Goal: Task Accomplishment & Management: Manage account settings

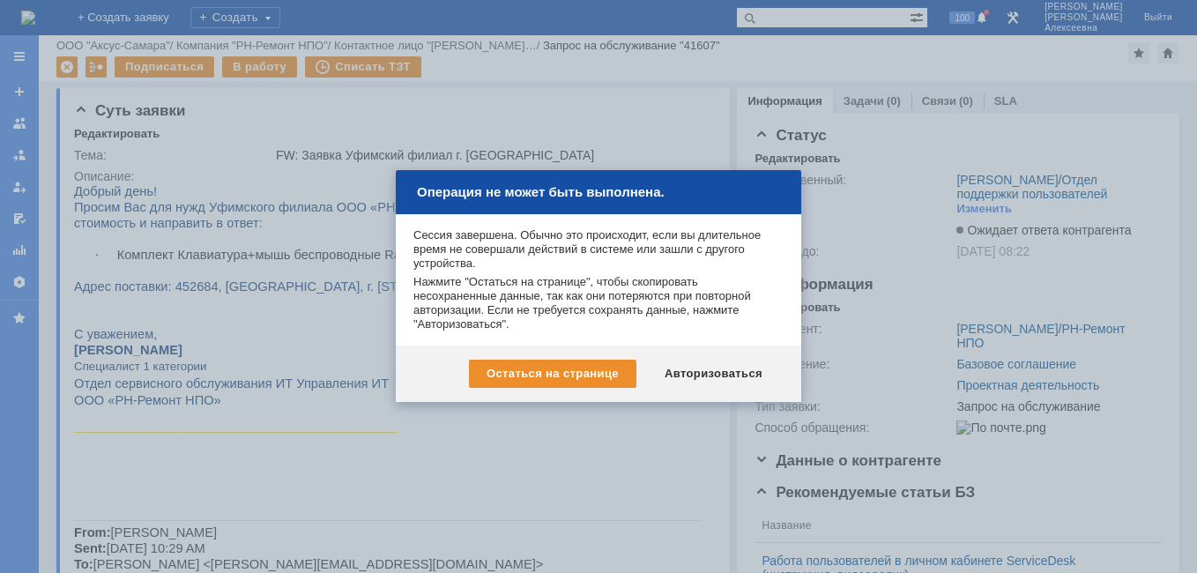
click at [715, 376] on div "Авторизоваться" at bounding box center [713, 374] width 133 height 28
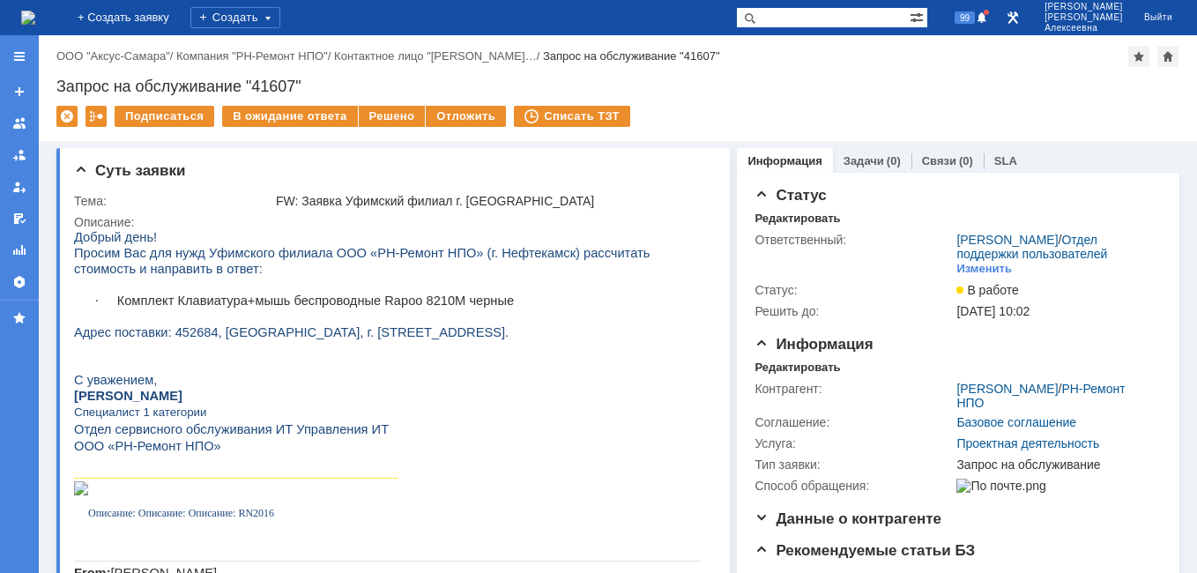
click at [35, 12] on img at bounding box center [28, 18] width 14 height 14
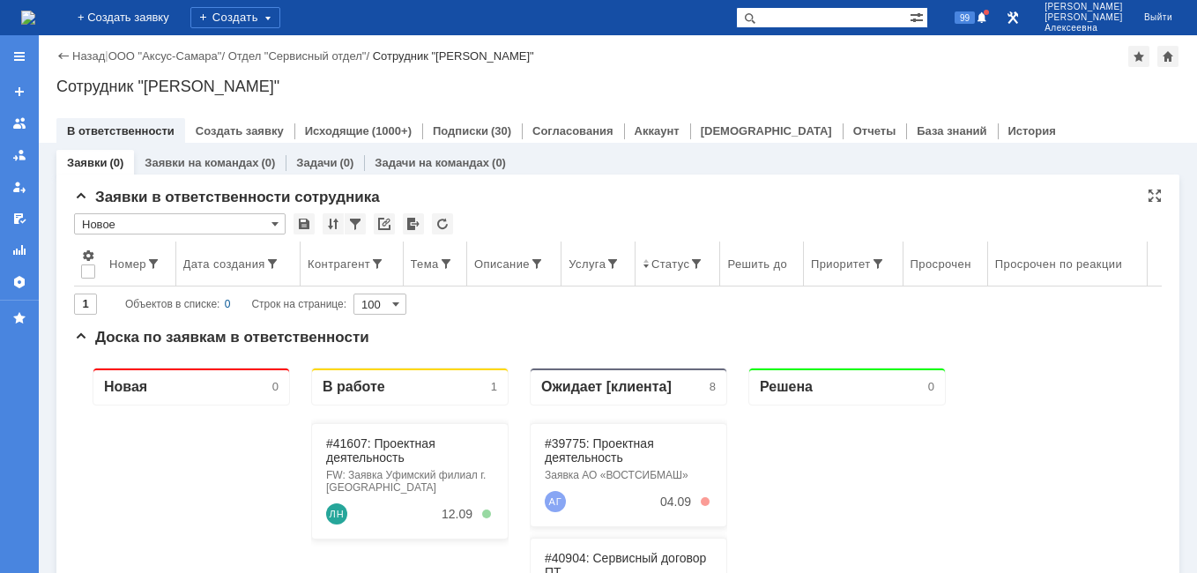
scroll to position [176, 0]
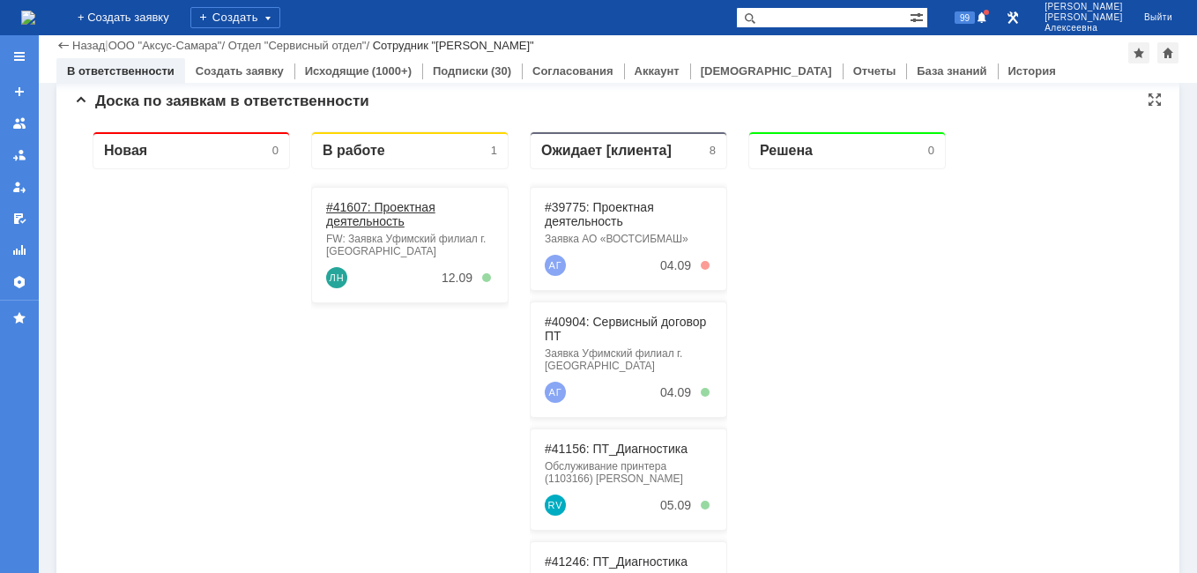
click at [362, 214] on link "#41607: Проектная деятельность" at bounding box center [380, 214] width 109 height 28
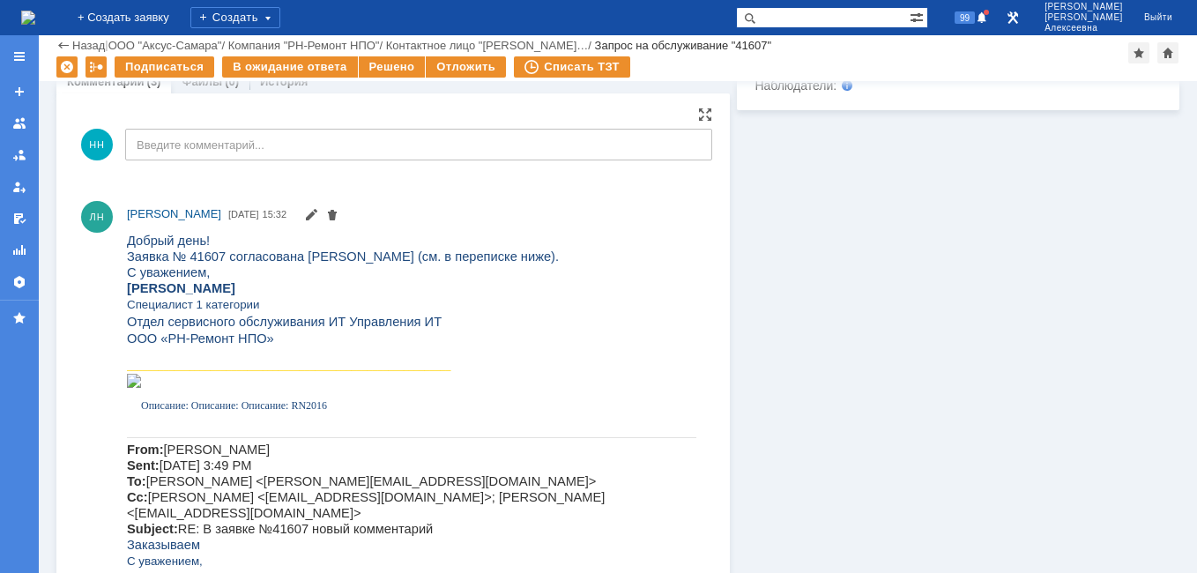
scroll to position [969, 0]
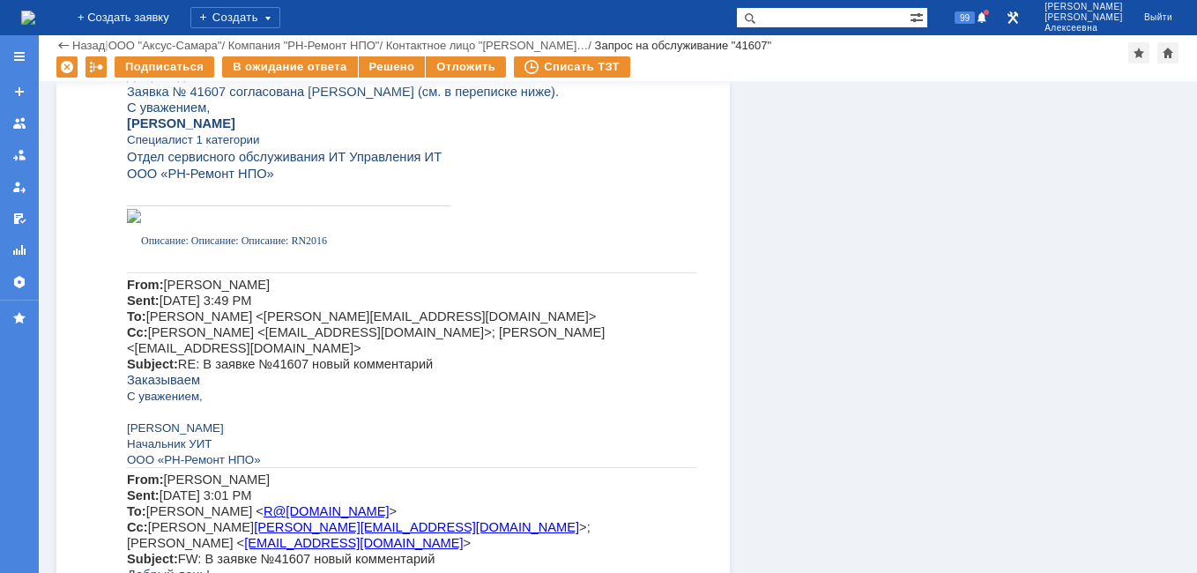
click at [33, 12] on img at bounding box center [28, 18] width 14 height 14
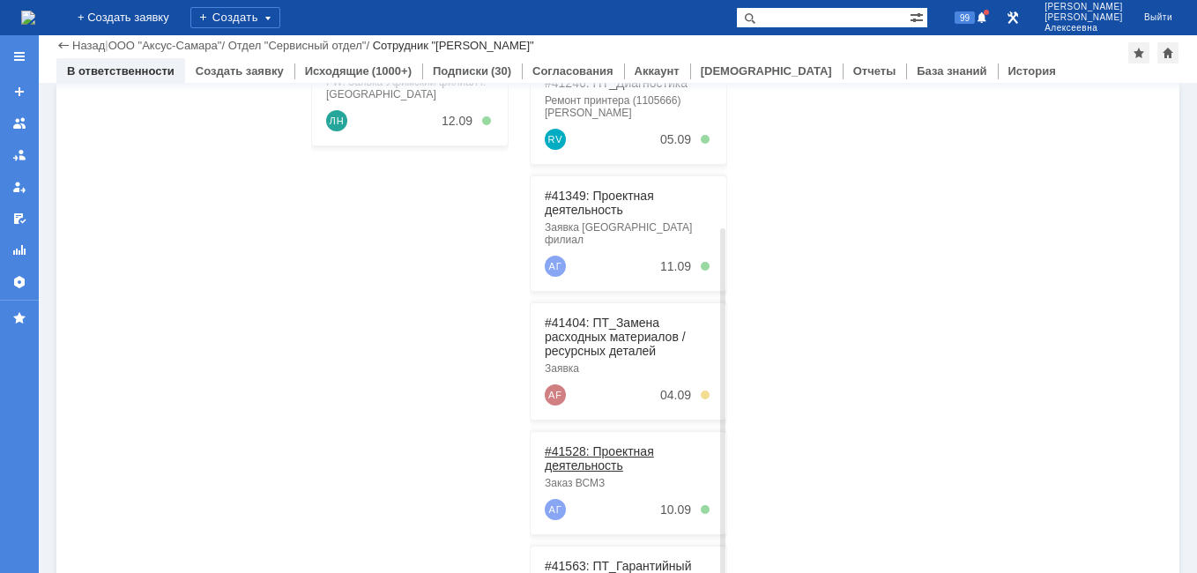
scroll to position [449, 0]
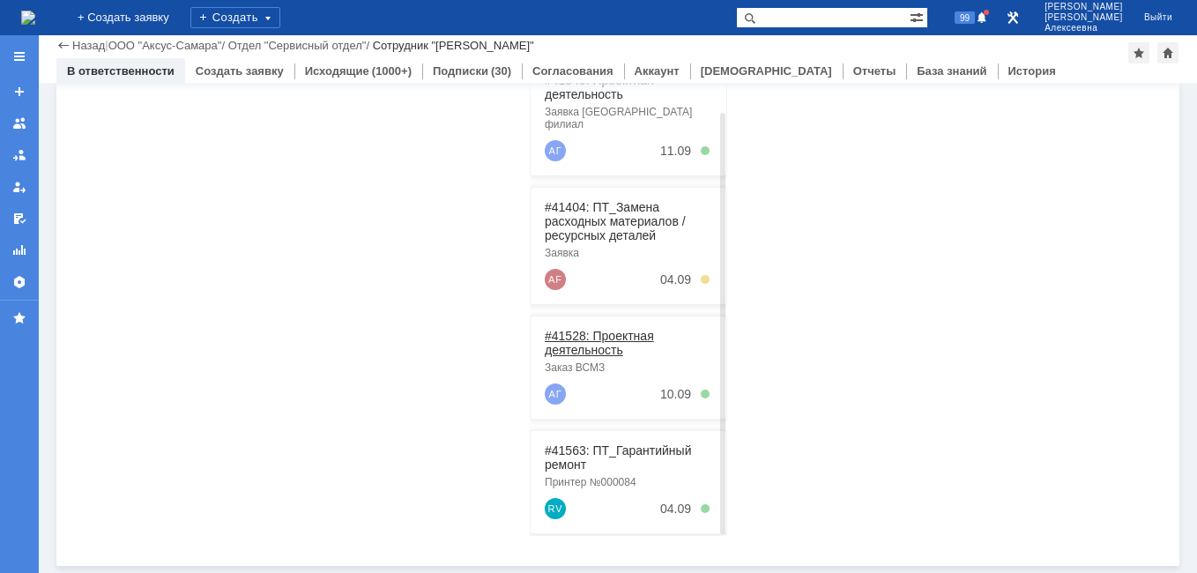
click at [587, 331] on link "#41528: Проектная деятельность" at bounding box center [599, 343] width 109 height 28
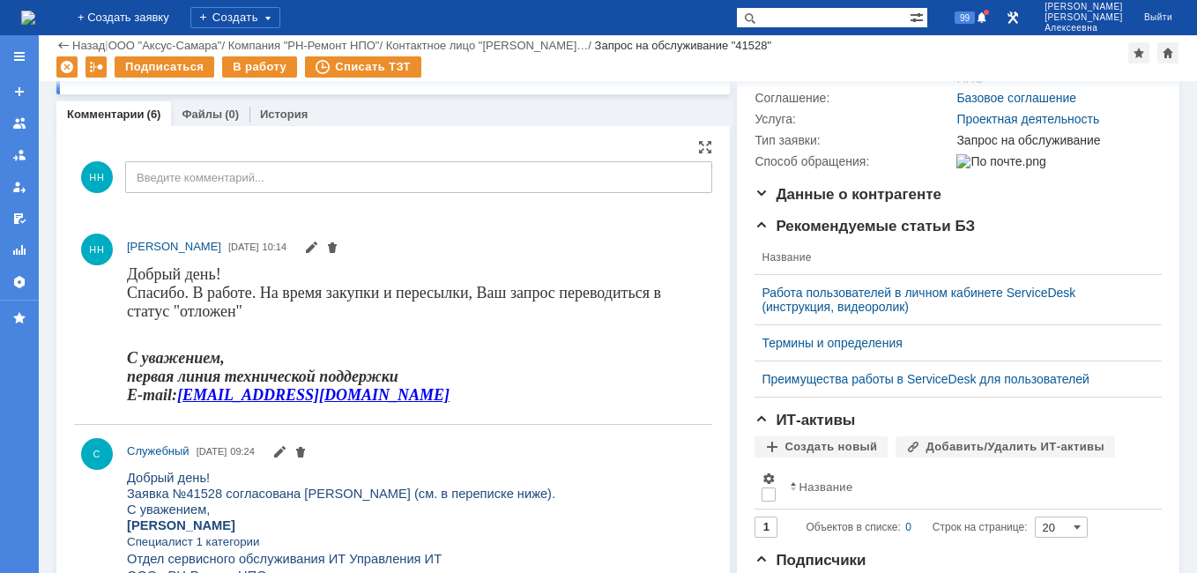
scroll to position [264, 0]
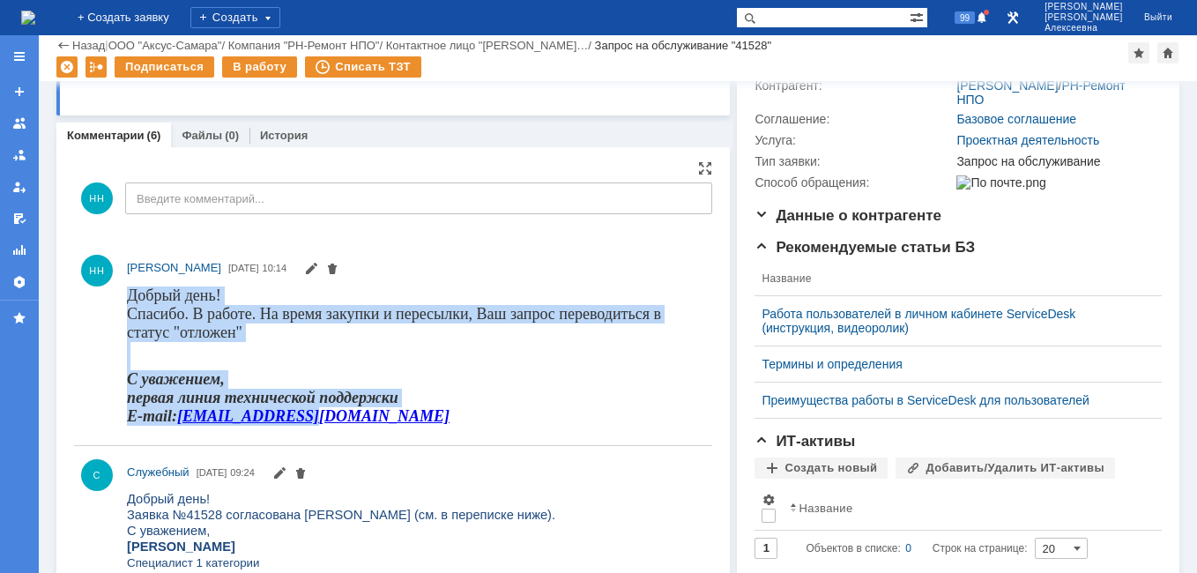
drag, startPoint x: 328, startPoint y: 419, endPoint x: 122, endPoint y: 295, distance: 240.3
click at [127, 295] on html "Добрый день! [GEOGRAPHIC_DATA]. В работе. На время закупки и пересылки, Ваш зап…" at bounding box center [411, 355] width 569 height 139
drag, startPoint x: 122, startPoint y: 295, endPoint x: 176, endPoint y: 301, distance: 55.0
copy div "Добрый день! [GEOGRAPHIC_DATA]. В работе. На время закупки и пересылки, Ваш зап…"
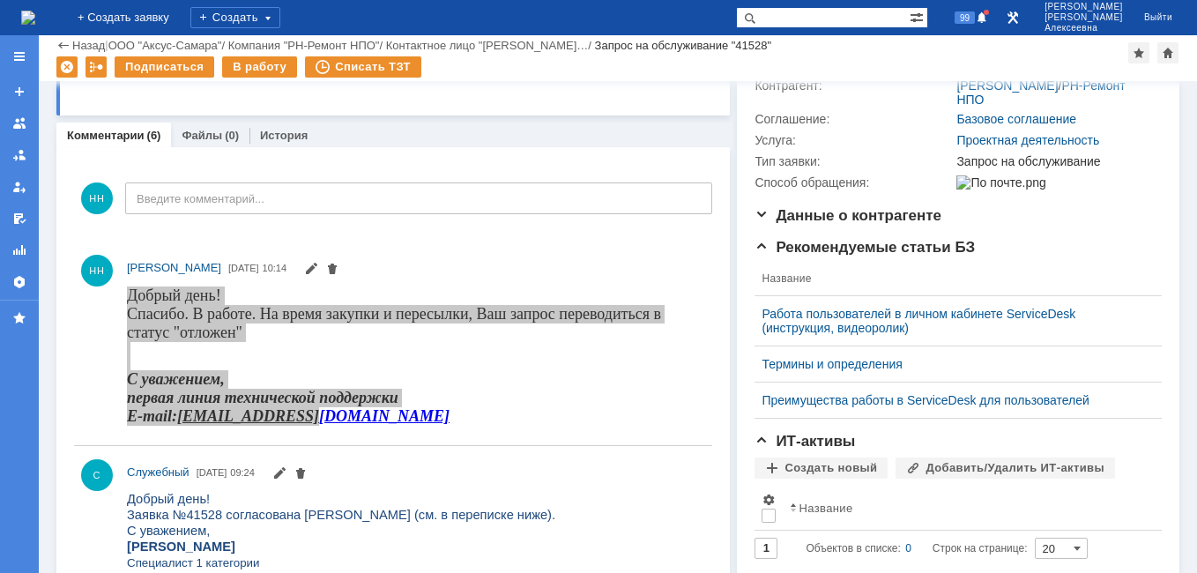
click at [35, 20] on img at bounding box center [28, 18] width 14 height 14
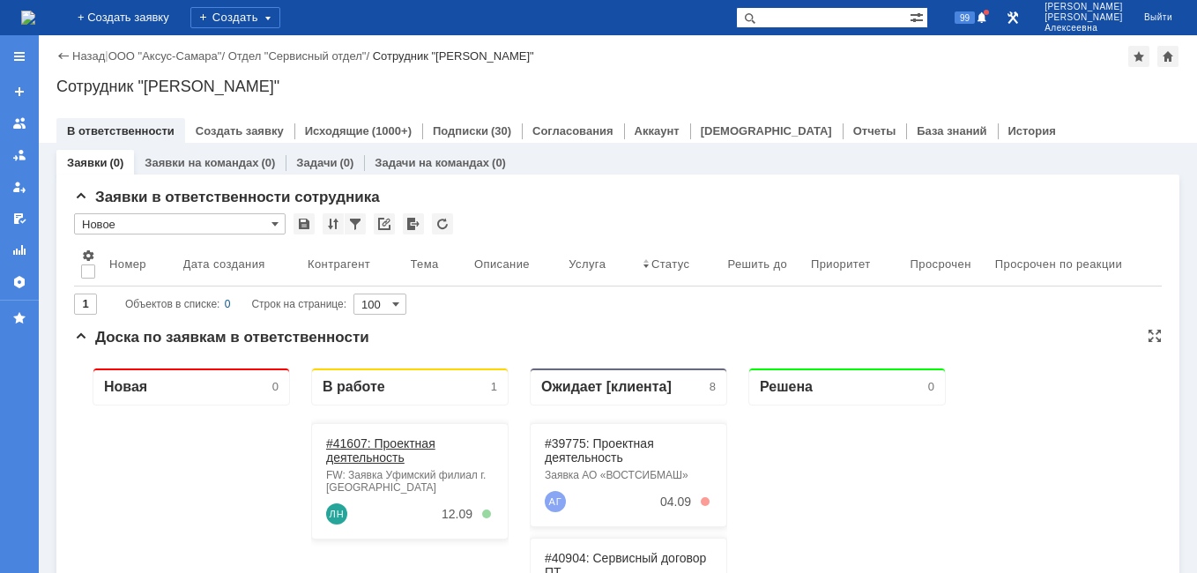
click at [366, 453] on link "#41607: Проектная деятельность" at bounding box center [380, 450] width 109 height 28
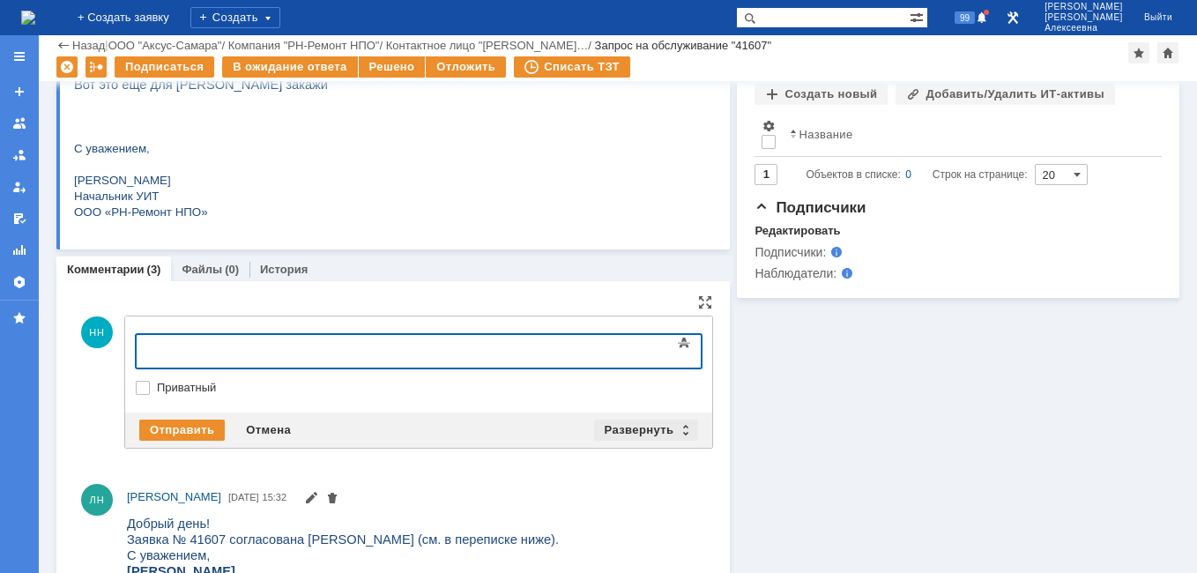
click at [679, 430] on div "Развернуть" at bounding box center [646, 429] width 105 height 21
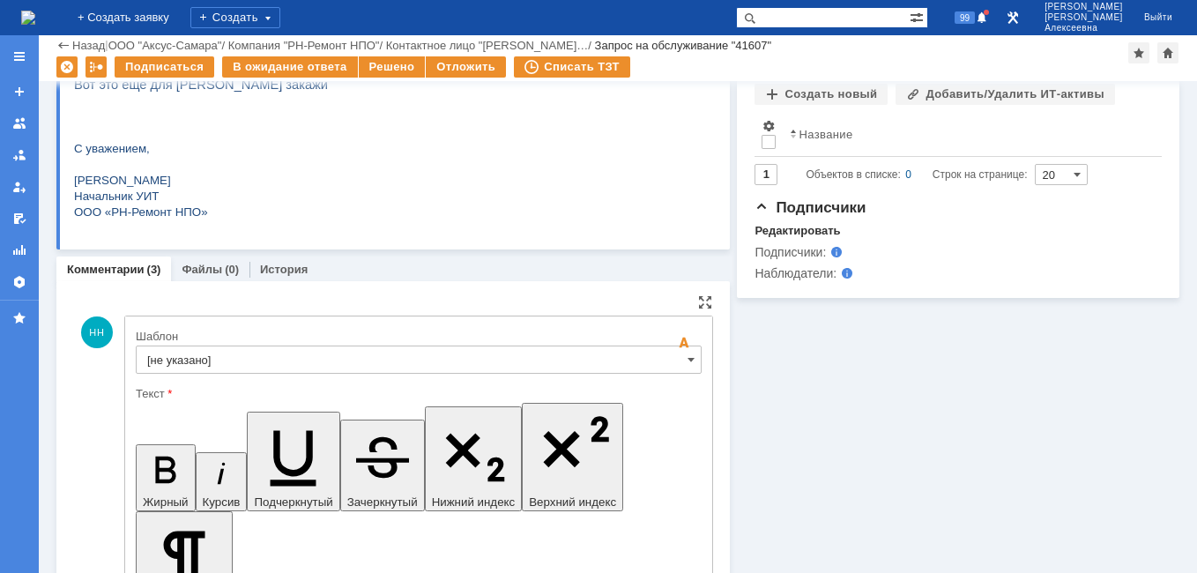
drag, startPoint x: 263, startPoint y: 4437, endPoint x: 276, endPoint y: 4892, distance: 455.7
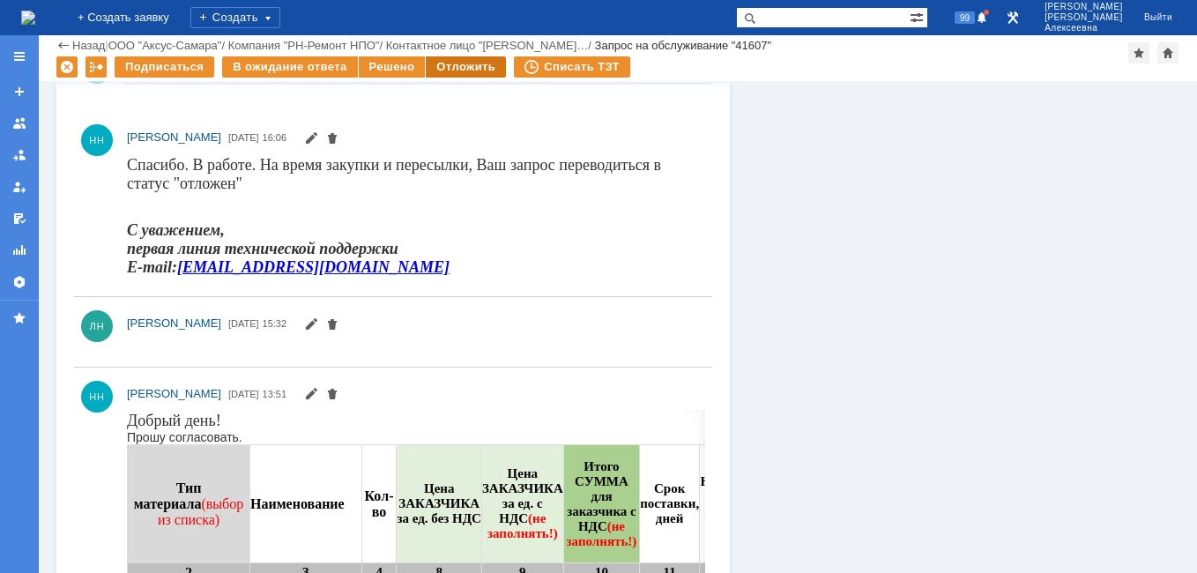
scroll to position [0, 0]
click at [455, 69] on div "Отложить" at bounding box center [466, 66] width 80 height 21
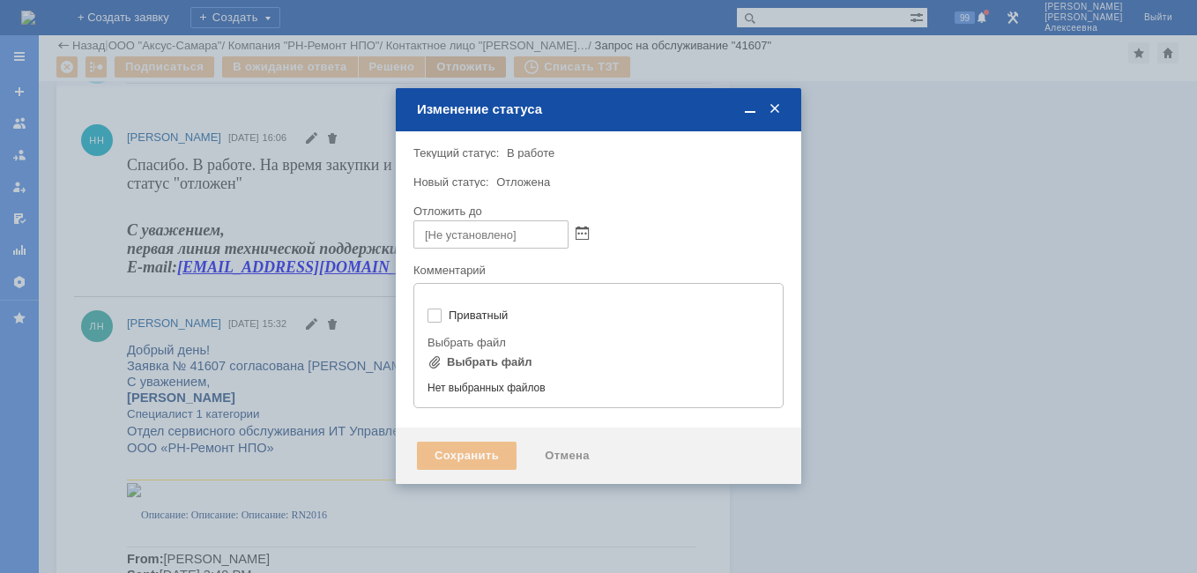
type input "[не указано]"
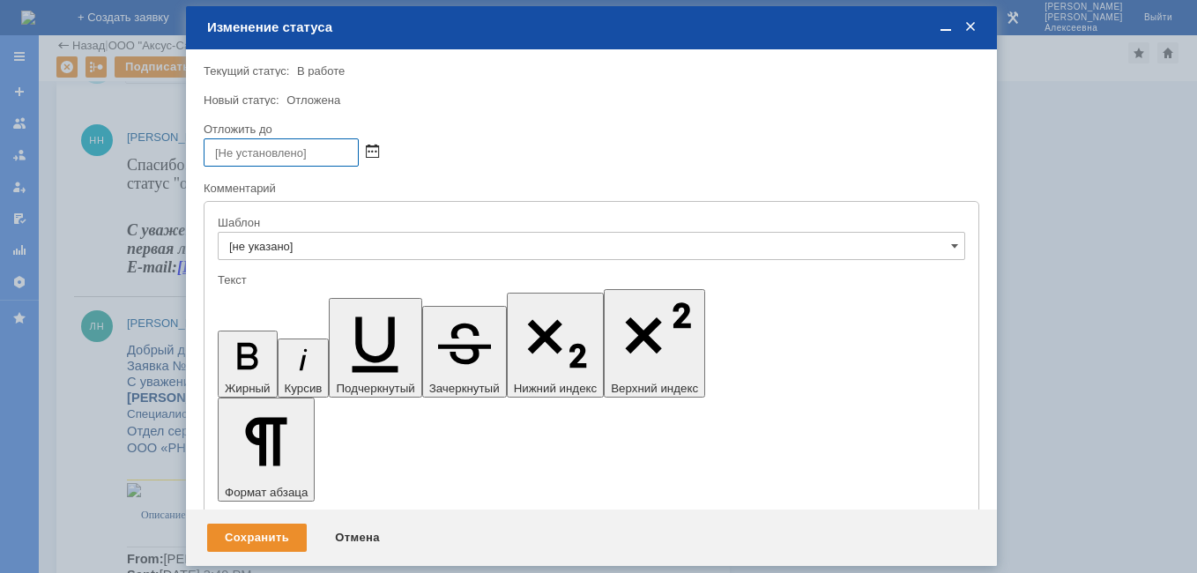
click at [374, 150] on span at bounding box center [372, 152] width 13 height 14
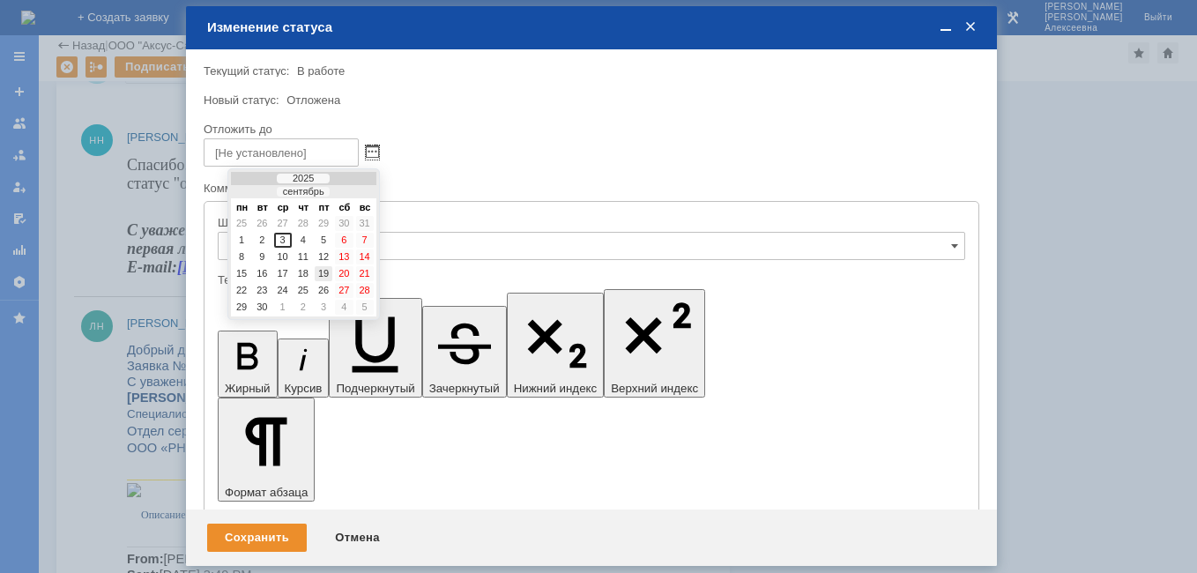
click at [324, 273] on div "19" at bounding box center [324, 273] width 18 height 15
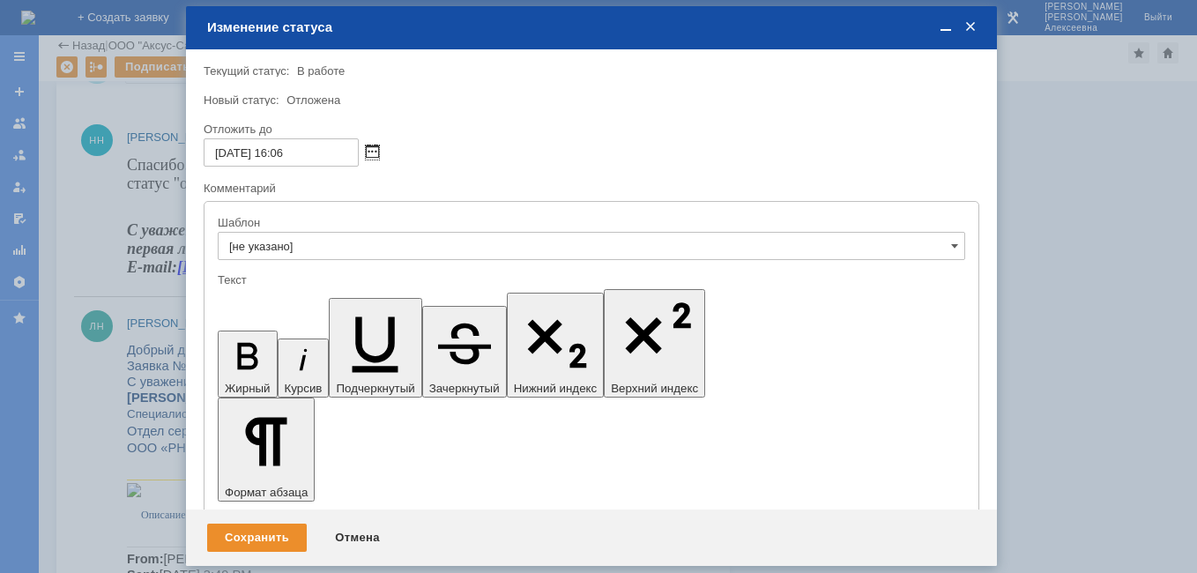
click at [368, 153] on span at bounding box center [372, 152] width 13 height 14
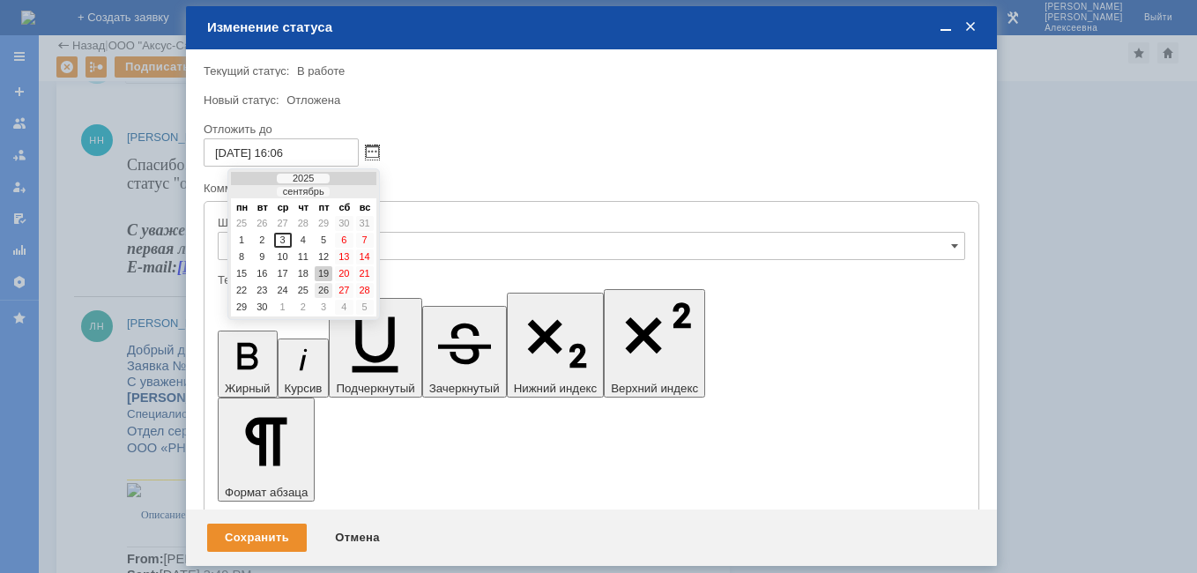
click at [323, 287] on div "26" at bounding box center [324, 290] width 18 height 15
type input "[DATE] 16:06"
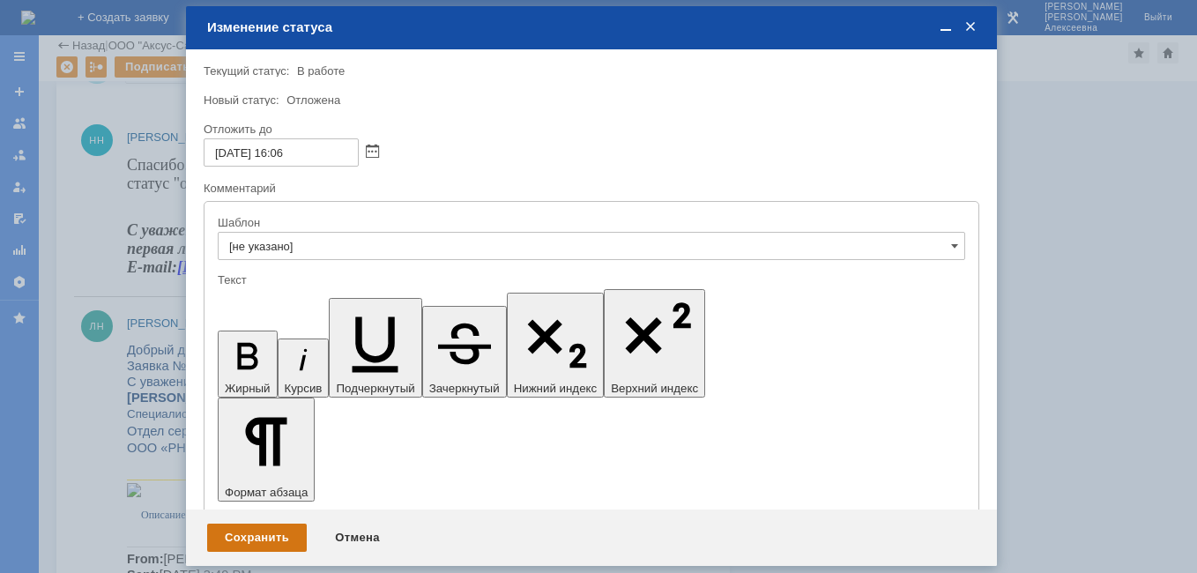
click at [258, 537] on div "Сохранить" at bounding box center [257, 537] width 100 height 28
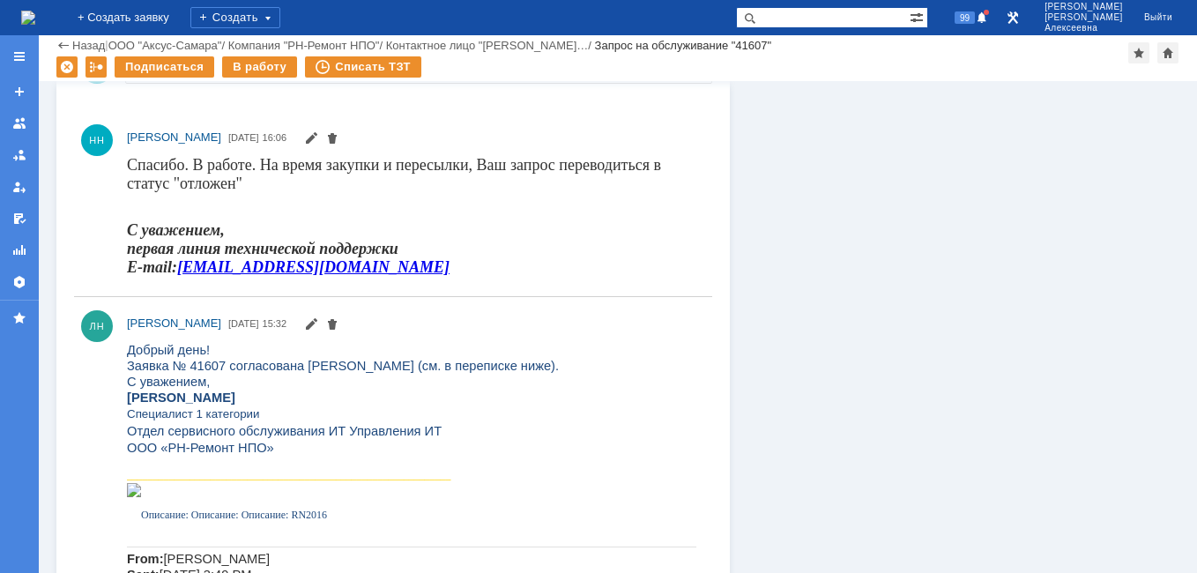
click at [35, 17] on img at bounding box center [28, 18] width 14 height 14
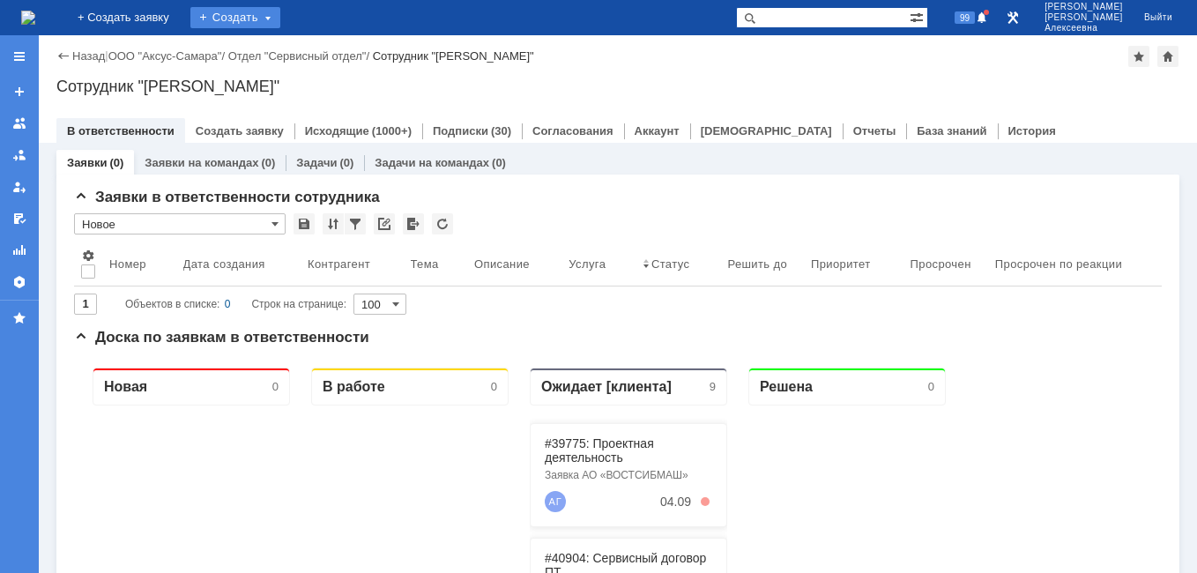
click at [280, 10] on div "Создать" at bounding box center [235, 17] width 90 height 21
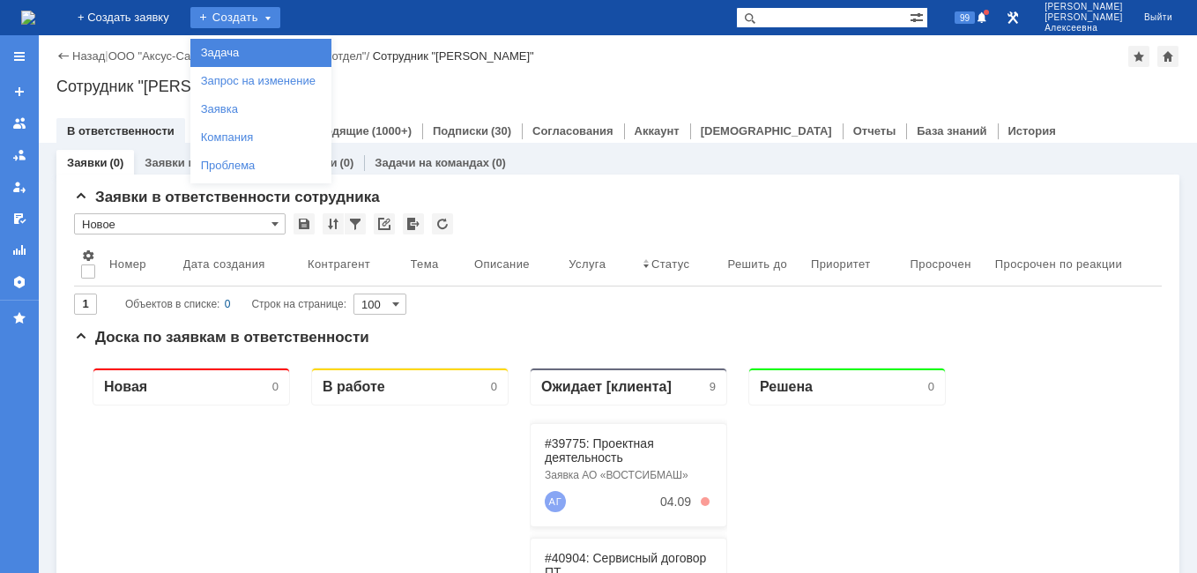
click at [268, 49] on link "Задача" at bounding box center [261, 52] width 134 height 21
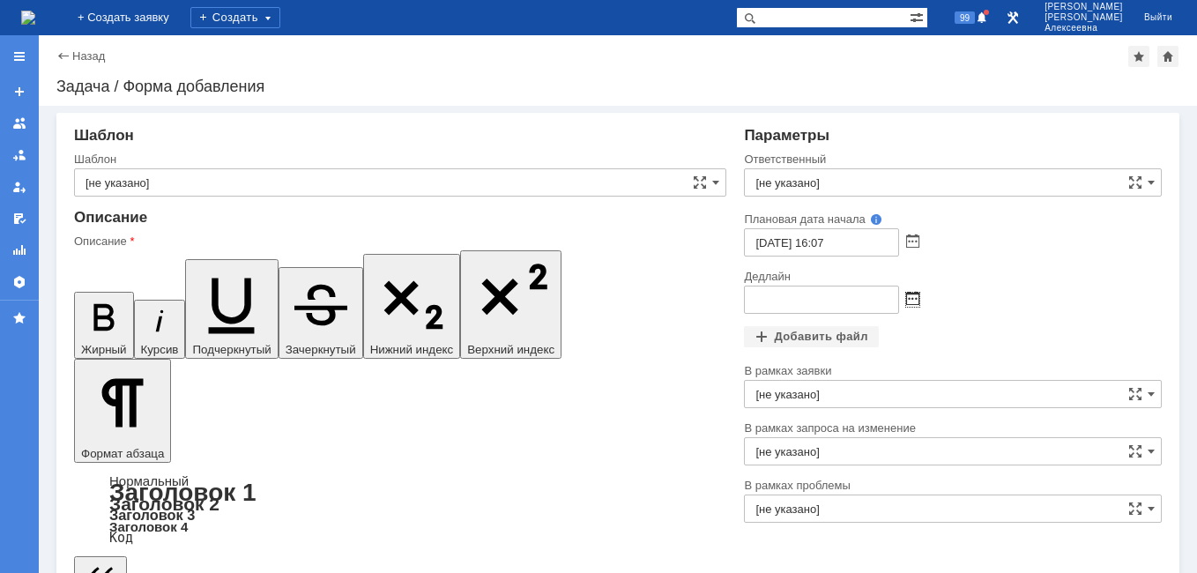
click at [907, 302] on span at bounding box center [912, 300] width 13 height 14
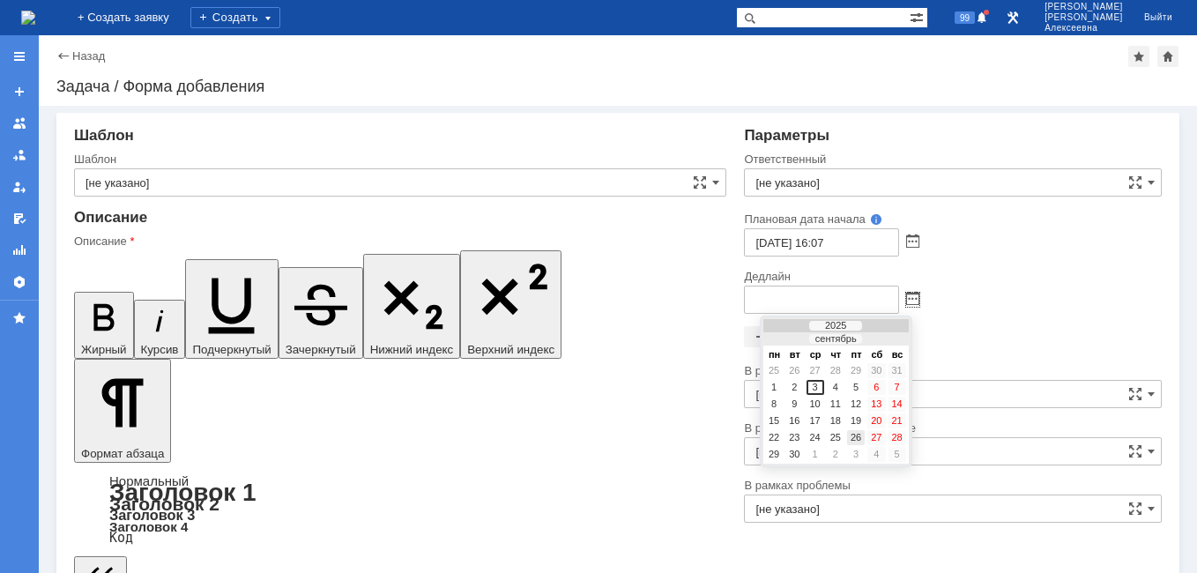
click at [857, 433] on div "26" at bounding box center [856, 437] width 18 height 15
type input "[DATE] 16:07"
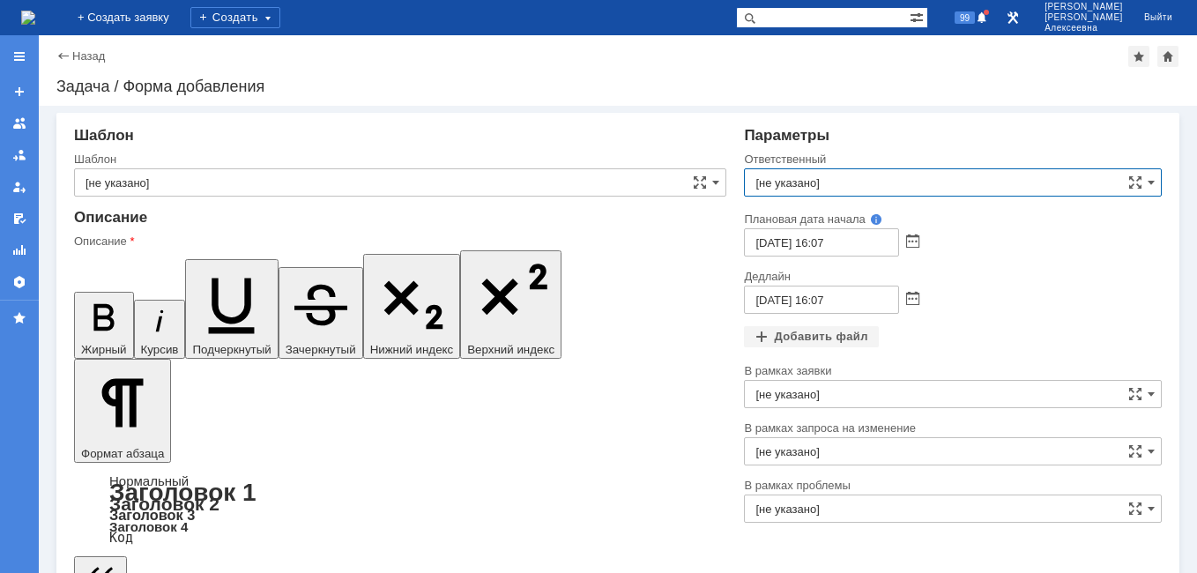
click at [792, 182] on input "[не указано]" at bounding box center [953, 182] width 418 height 28
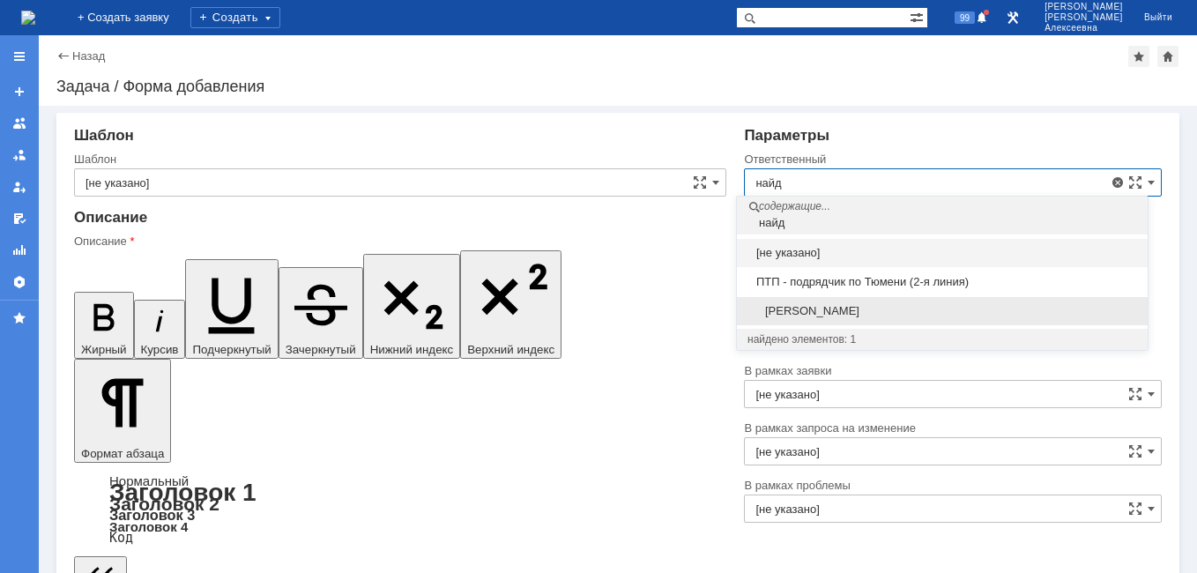
click at [884, 304] on span "[PERSON_NAME]" at bounding box center [941, 311] width 389 height 14
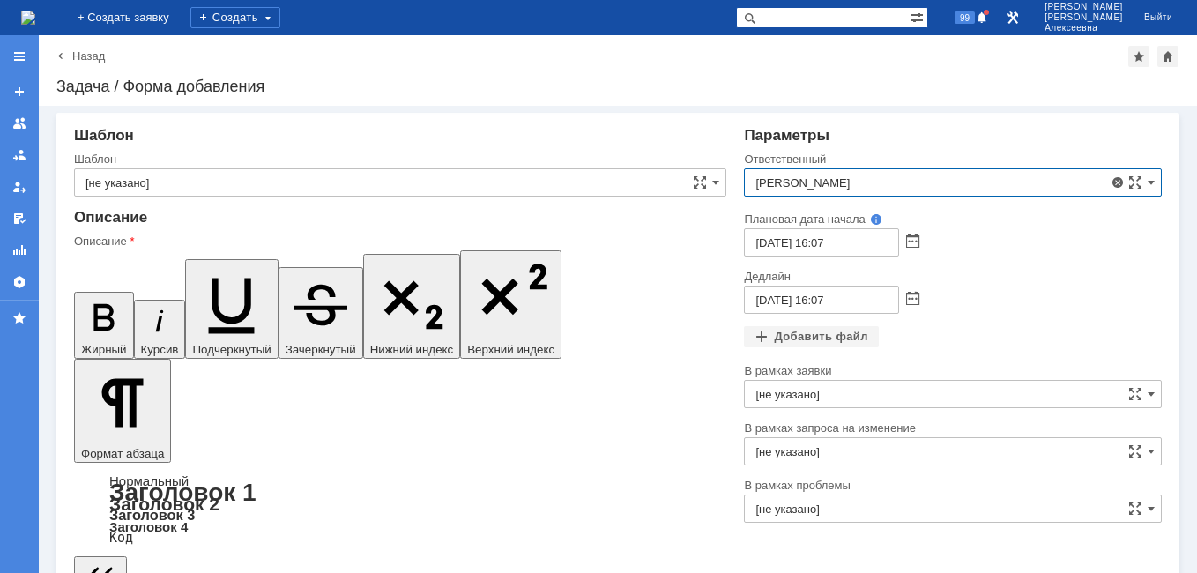
type input "[PERSON_NAME]"
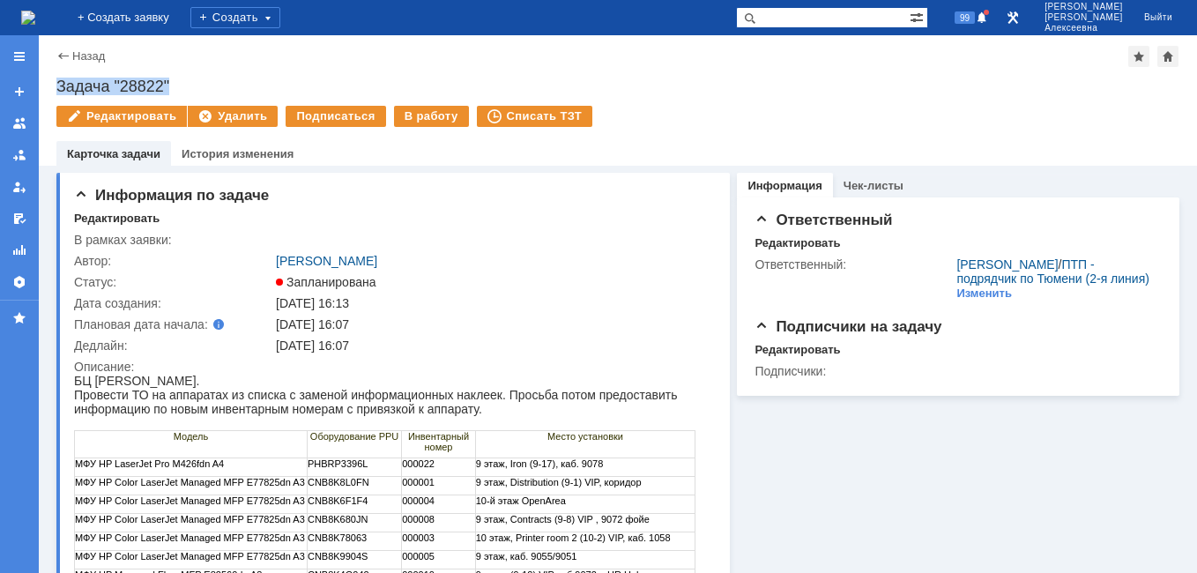
drag, startPoint x: 198, startPoint y: 81, endPoint x: 59, endPoint y: 87, distance: 139.4
click at [59, 87] on div "Задача "28822"" at bounding box center [617, 87] width 1123 height 18
copy div "Задача "28822""
click at [35, 16] on img at bounding box center [28, 18] width 14 height 14
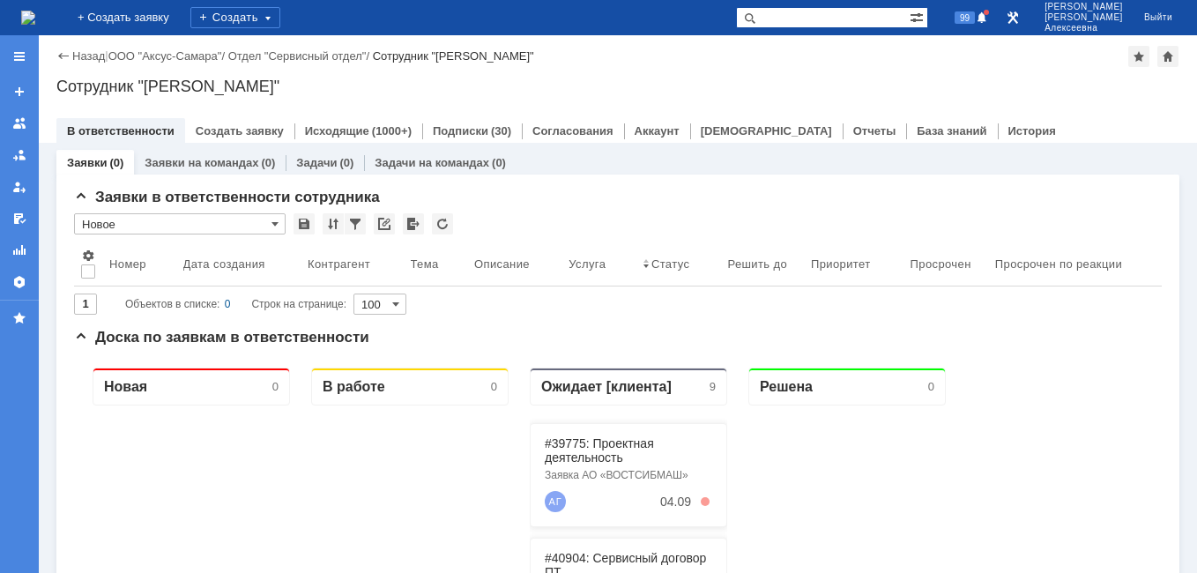
click at [847, 14] on input "text" at bounding box center [823, 17] width 174 height 21
paste input "41404"
type input "41404"
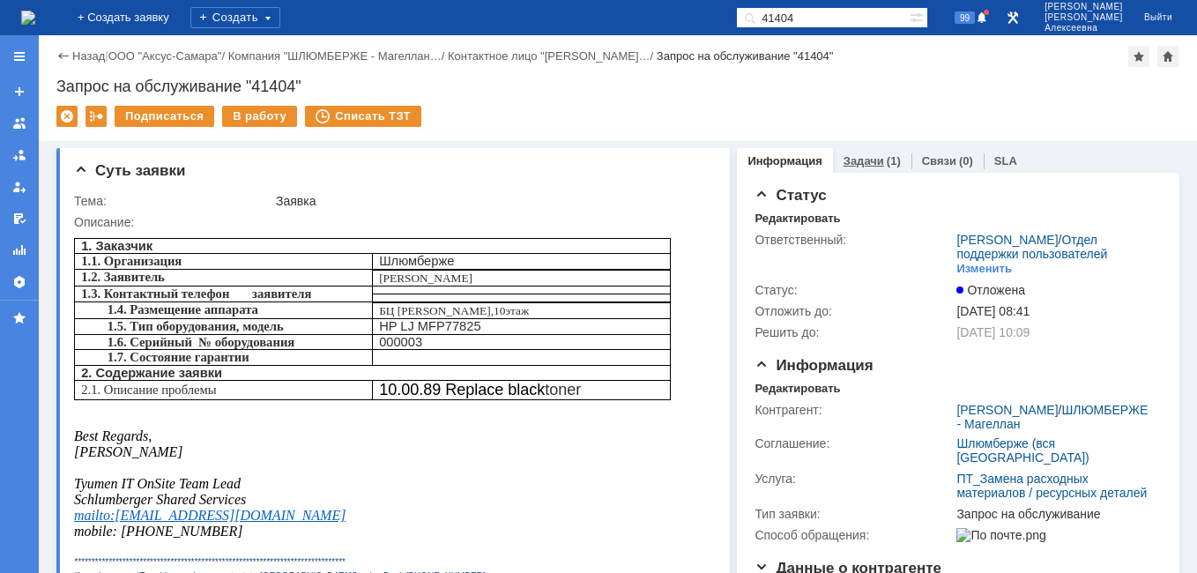
click at [850, 159] on link "Задачи" at bounding box center [863, 160] width 41 height 13
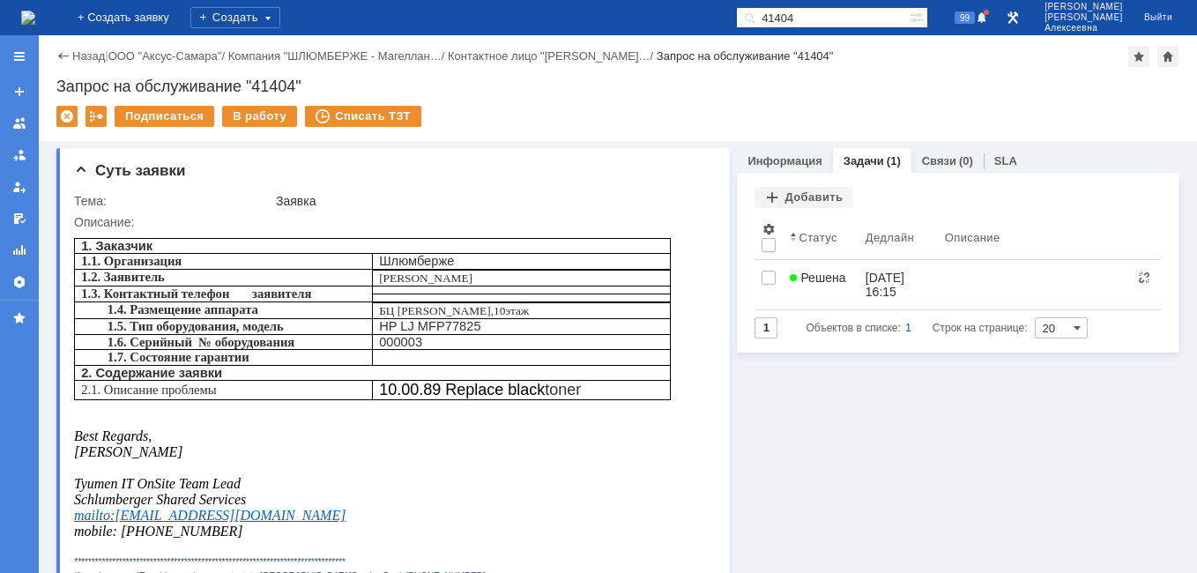
click at [798, 287] on link "Решена" at bounding box center [819, 284] width 75 height 49
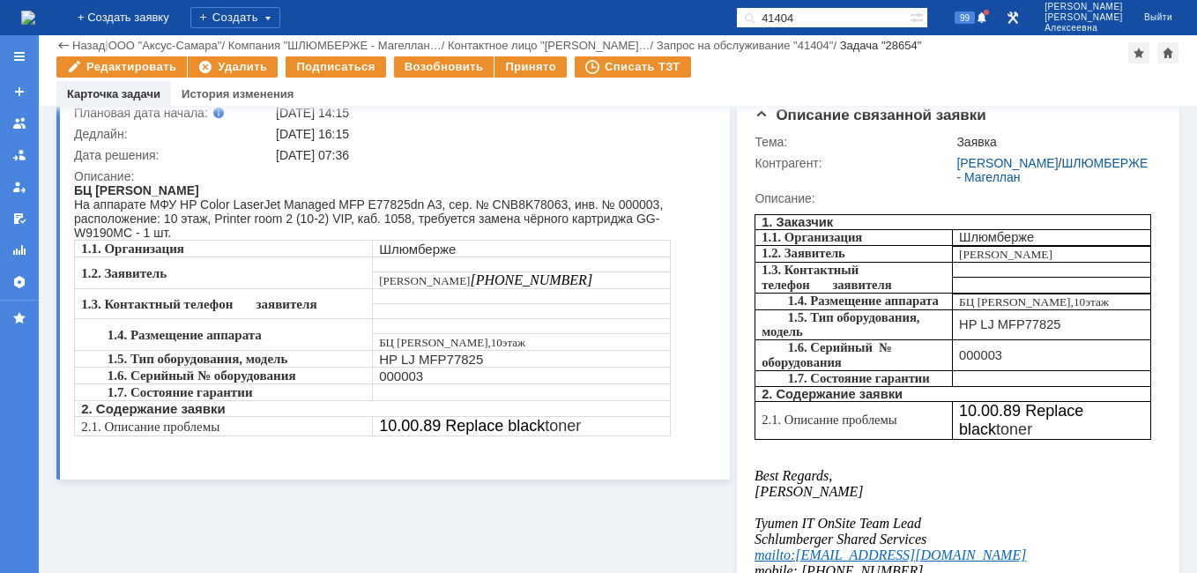
scroll to position [176, 0]
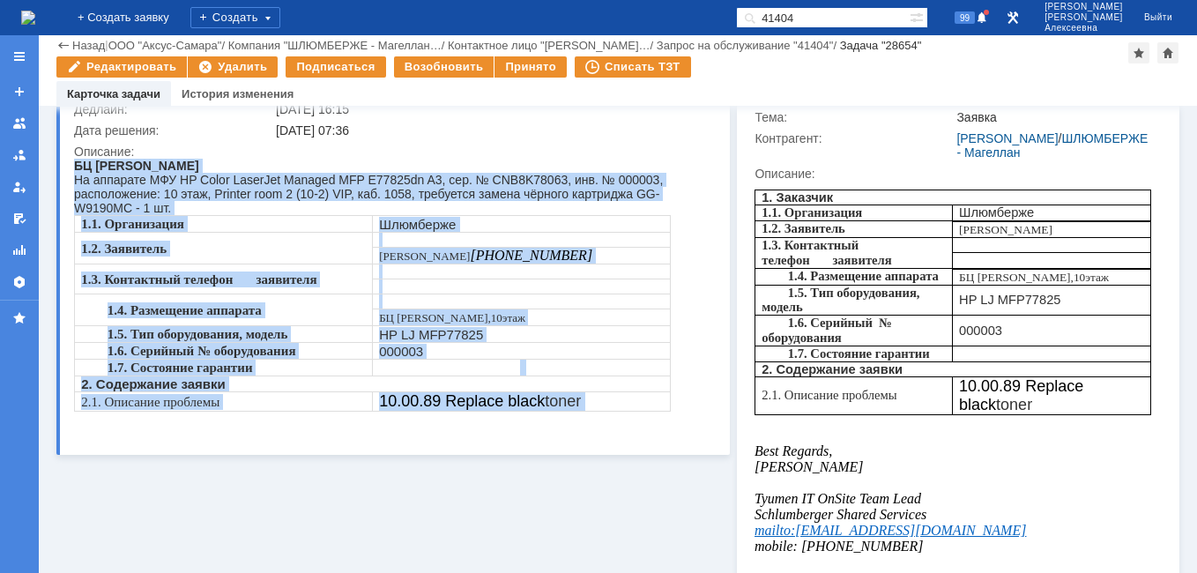
drag, startPoint x: 75, startPoint y: 164, endPoint x: 637, endPoint y: 438, distance: 625.4
click at [637, 426] on html "БЦ Магелан На аппарате МФУ HP Color LaserJet Managed MFP E77825dn A3, сер. № CN…" at bounding box center [387, 292] width 627 height 267
copy body "БЦ Магелан На аппарате МФУ HP Color LaserJet Managed MFP E77825dn A3, сер. № CN…"
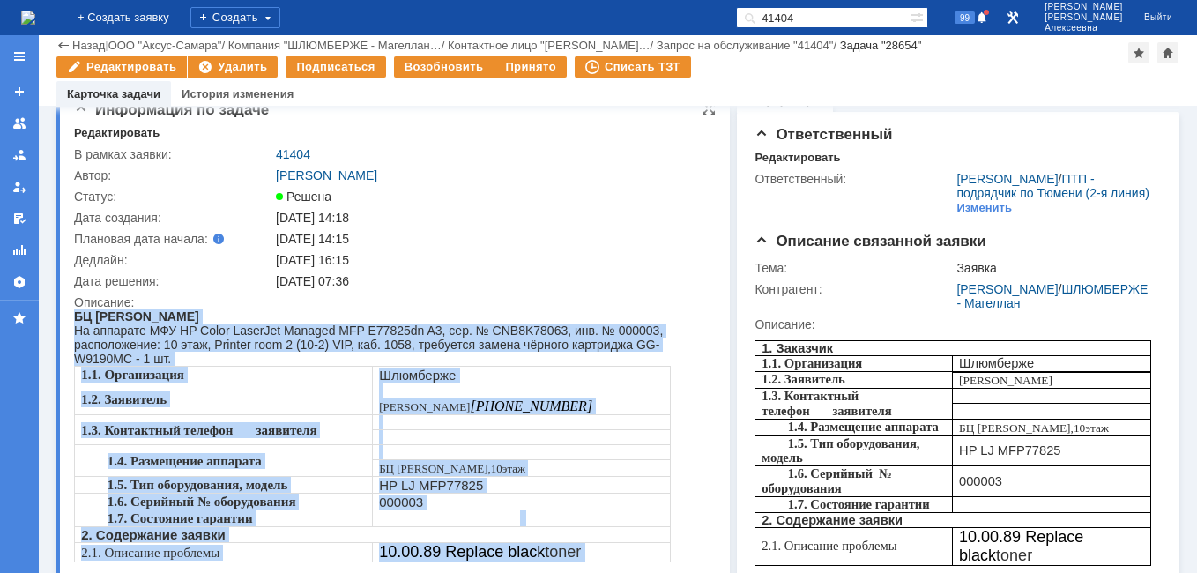
scroll to position [0, 0]
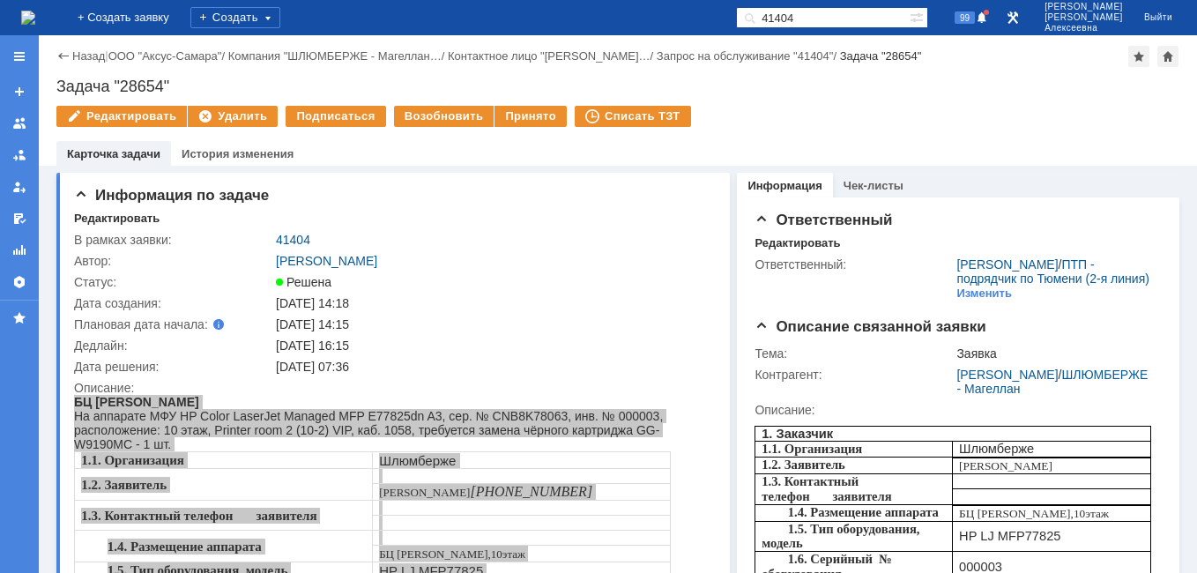
click at [286, 237] on link "41404" at bounding box center [293, 240] width 34 height 14
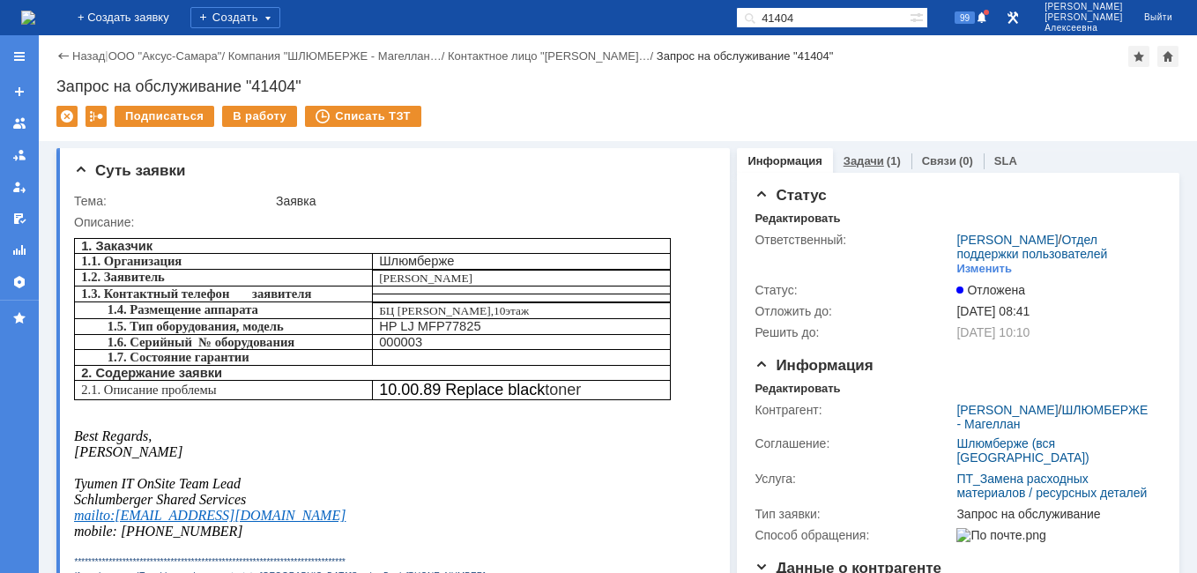
click at [847, 166] on link "Задачи" at bounding box center [863, 160] width 41 height 13
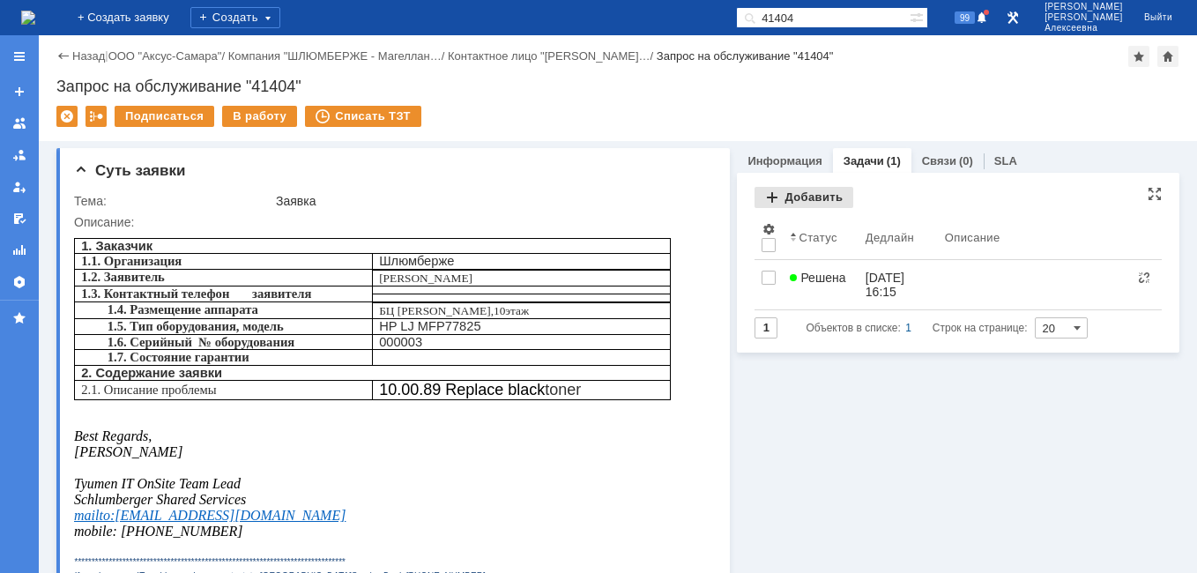
click at [798, 198] on div "Добавить" at bounding box center [803, 197] width 99 height 21
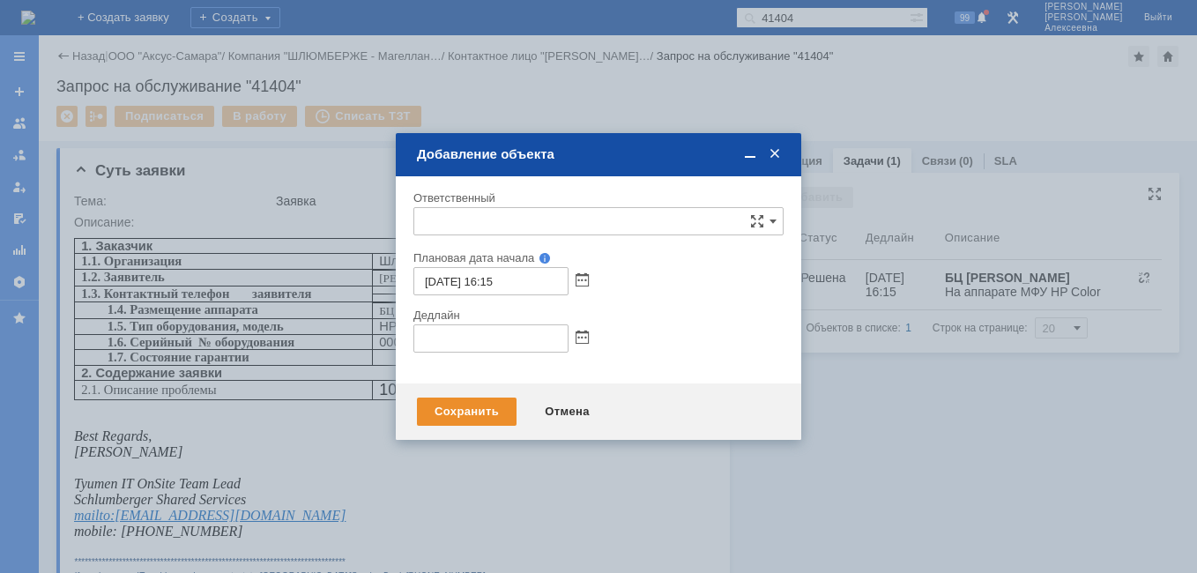
type input "[не указано]"
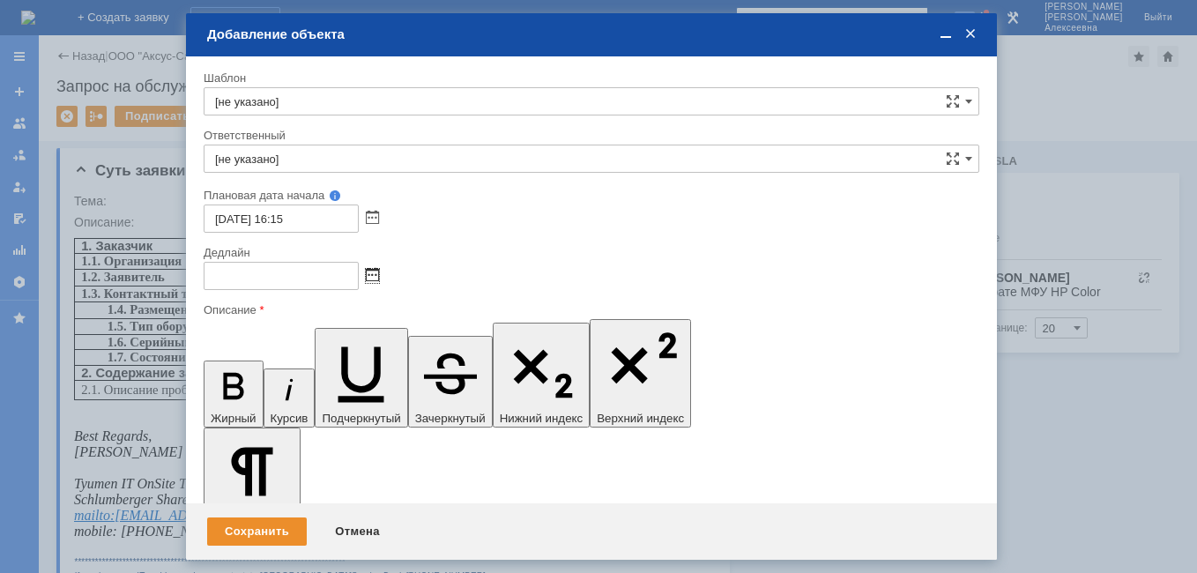
click at [370, 278] on span at bounding box center [372, 276] width 13 height 14
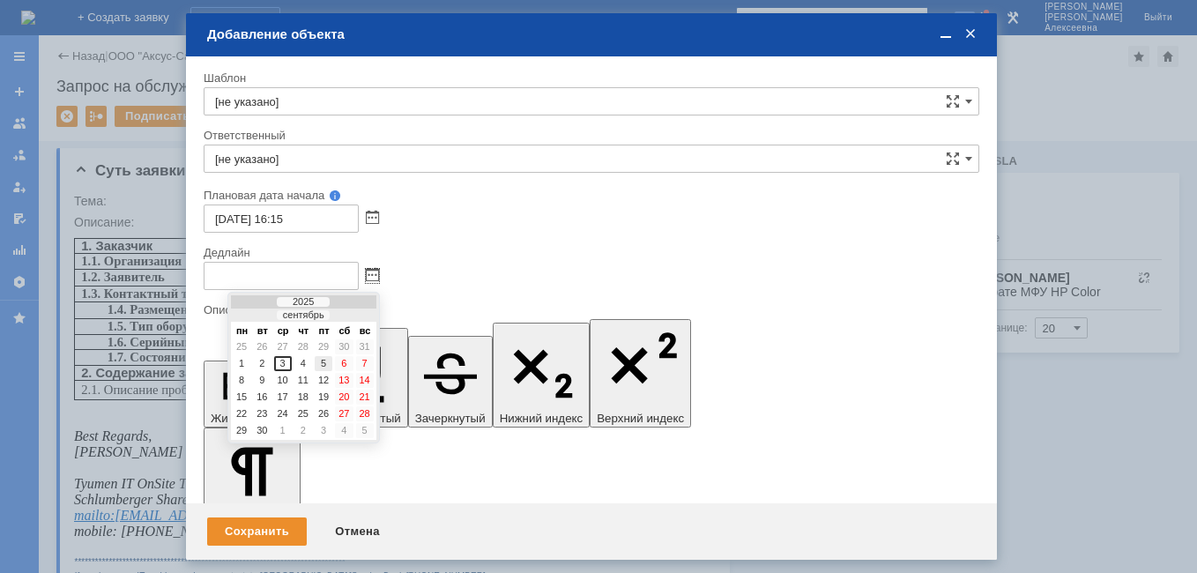
drag, startPoint x: 122, startPoint y: 14, endPoint x: 327, endPoint y: 361, distance: 402.9
click at [327, 361] on div "5" at bounding box center [324, 363] width 18 height 15
type input "[DATE] 16:15"
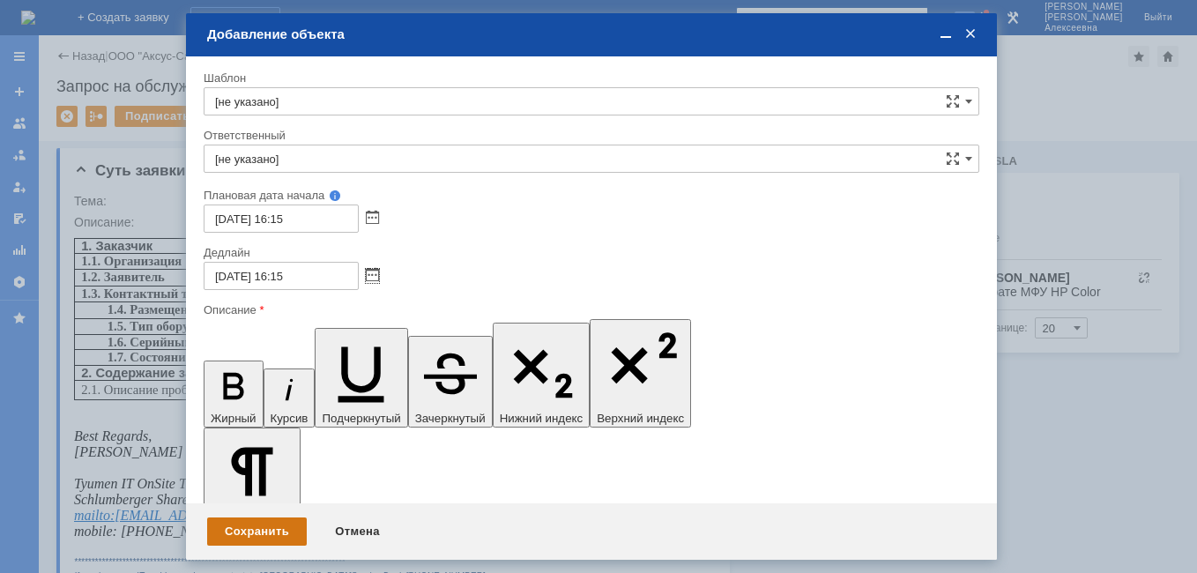
click at [250, 528] on div "Сохранить" at bounding box center [257, 531] width 100 height 28
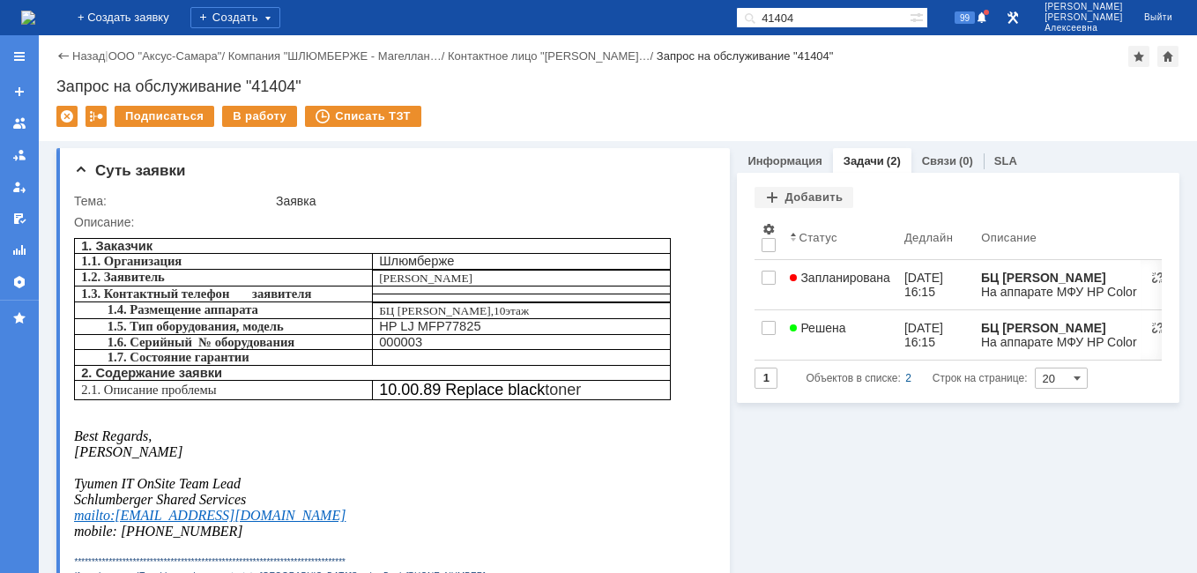
click at [857, 329] on div "Решена" at bounding box center [840, 328] width 100 height 14
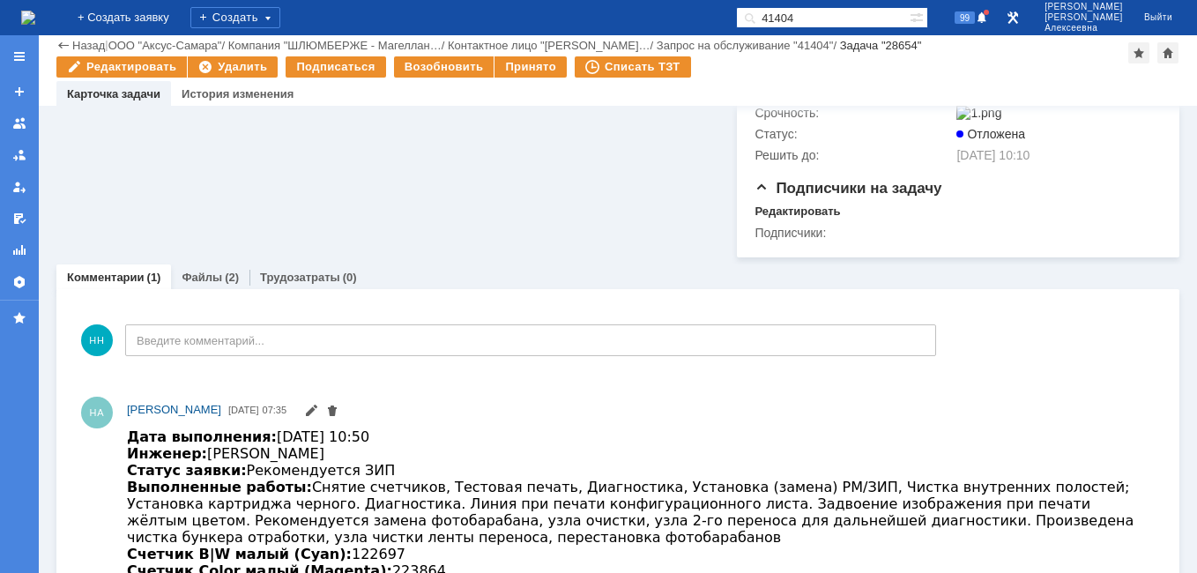
scroll to position [788, 0]
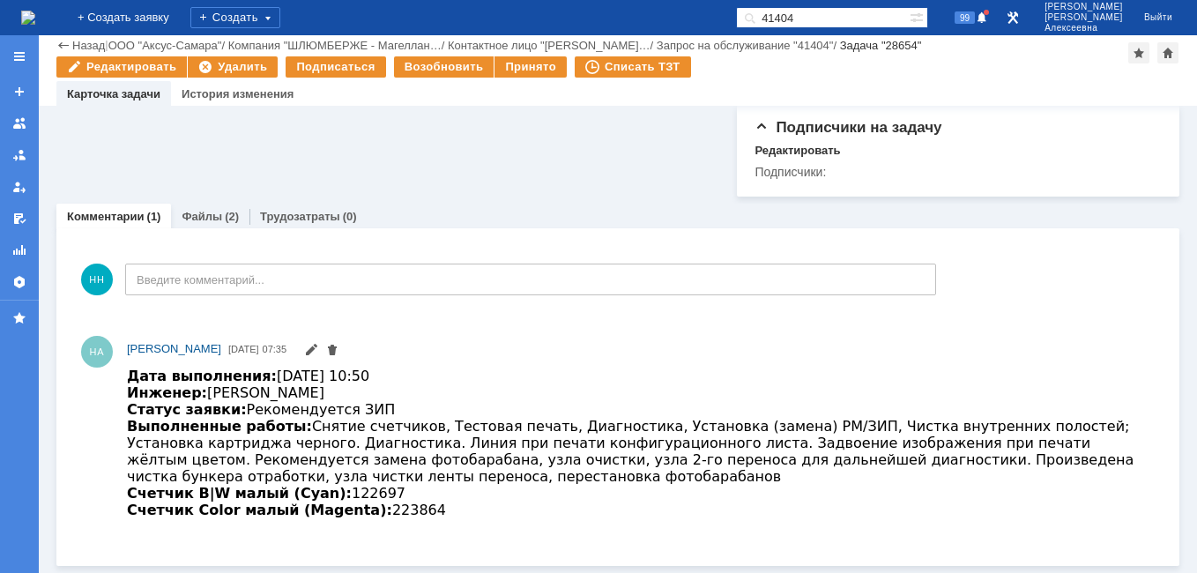
click at [206, 223] on link "Файлы" at bounding box center [202, 216] width 41 height 13
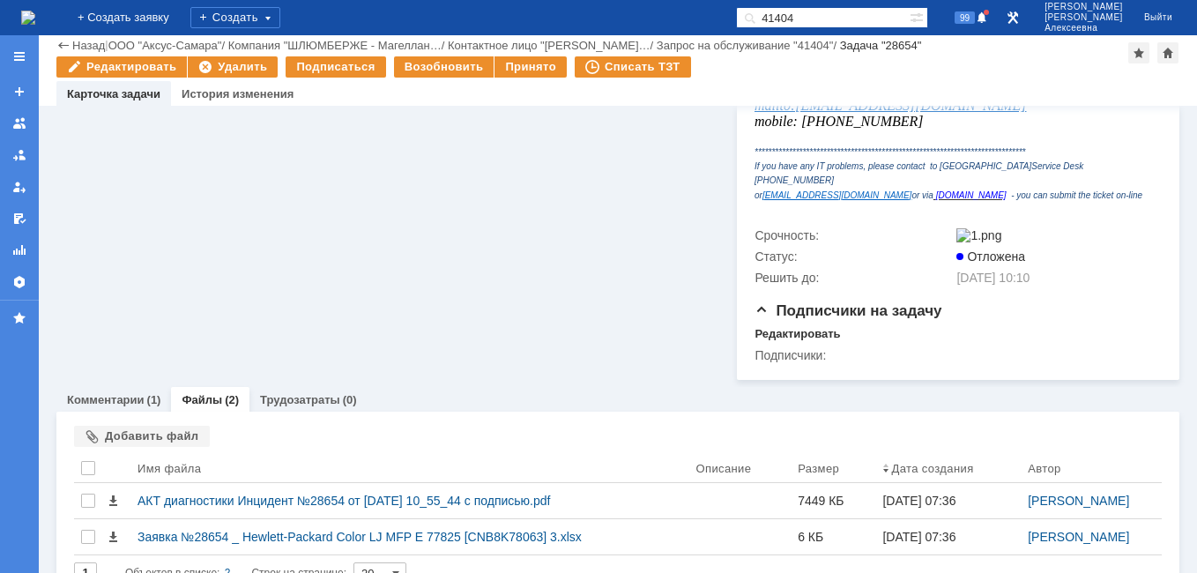
scroll to position [654, 0]
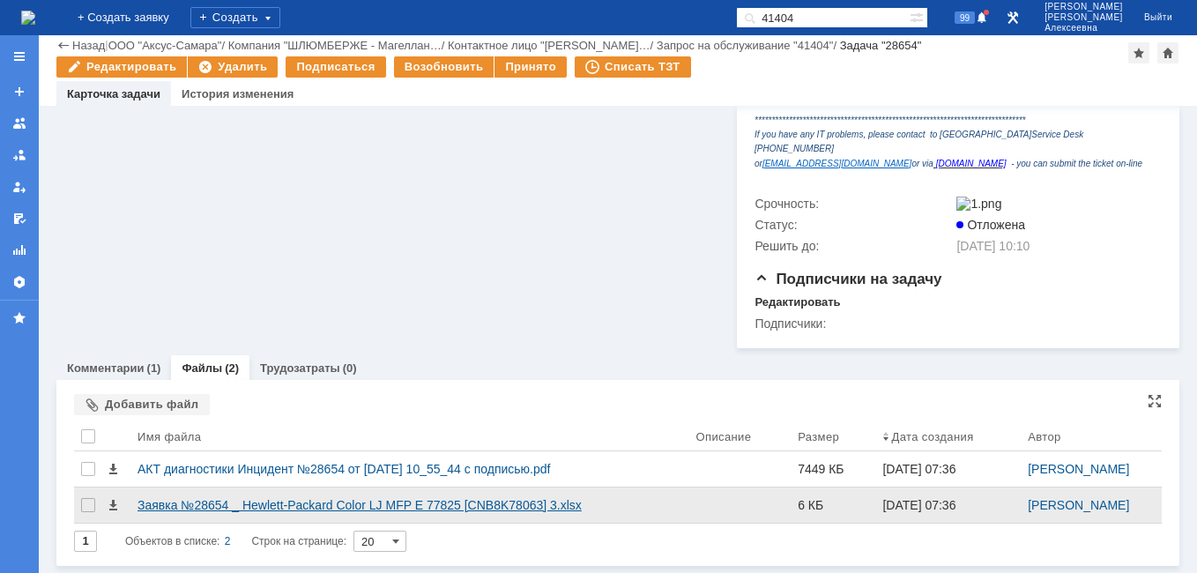
click at [186, 502] on div "Заявка №28654 _ Hewlett-Packard Color LJ MFP E 77825 [CNB8K78063] 3.xlsx" at bounding box center [409, 505] width 544 height 14
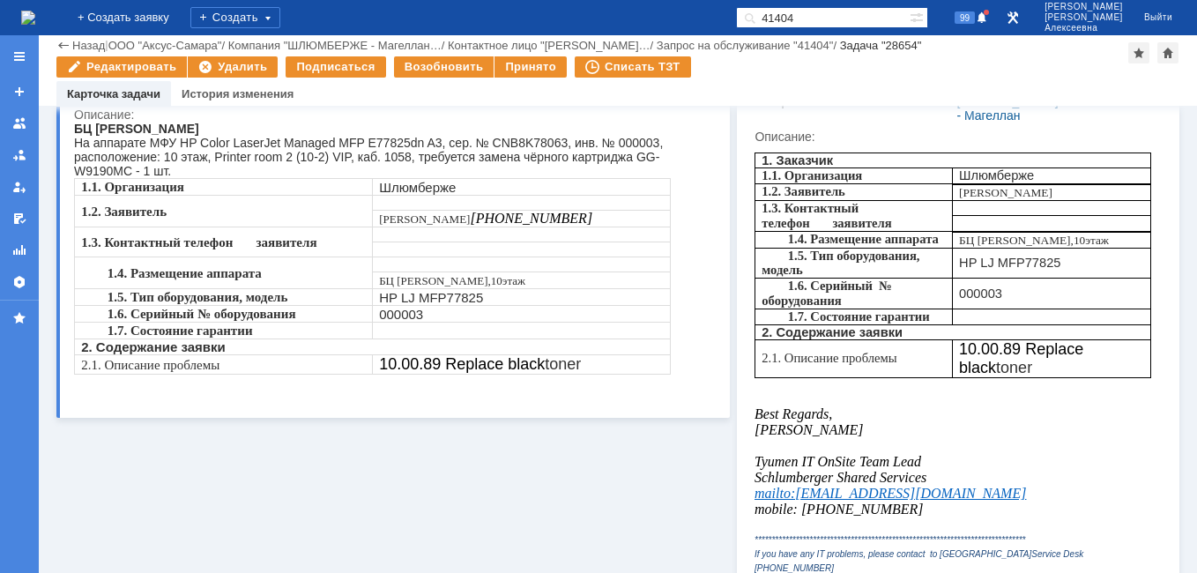
scroll to position [0, 0]
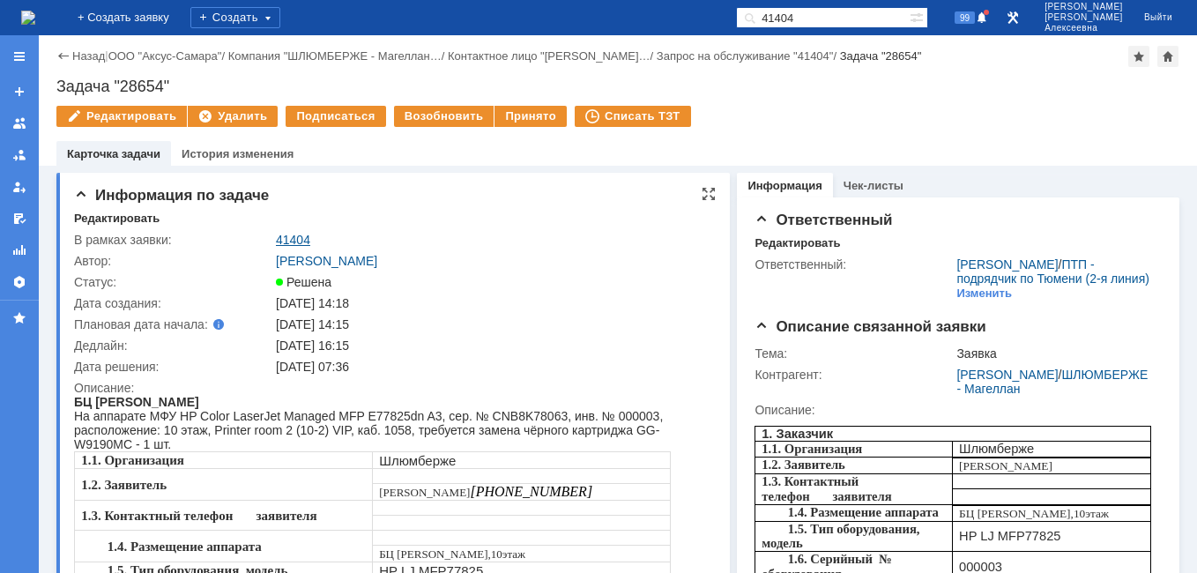
click at [294, 236] on link "41404" at bounding box center [293, 240] width 34 height 14
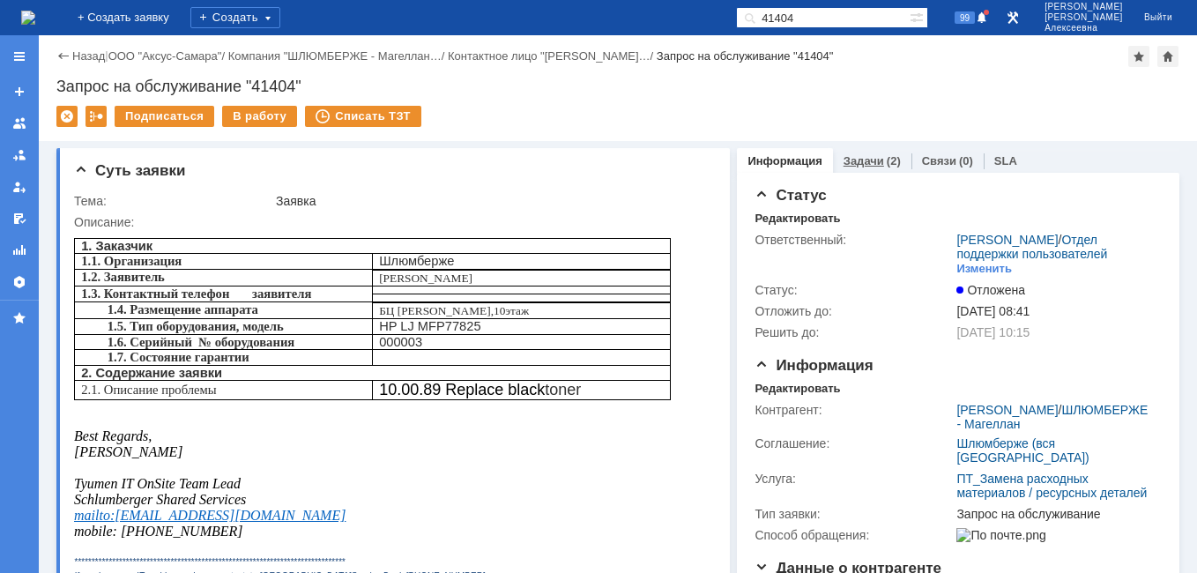
click at [856, 164] on link "Задачи" at bounding box center [863, 160] width 41 height 13
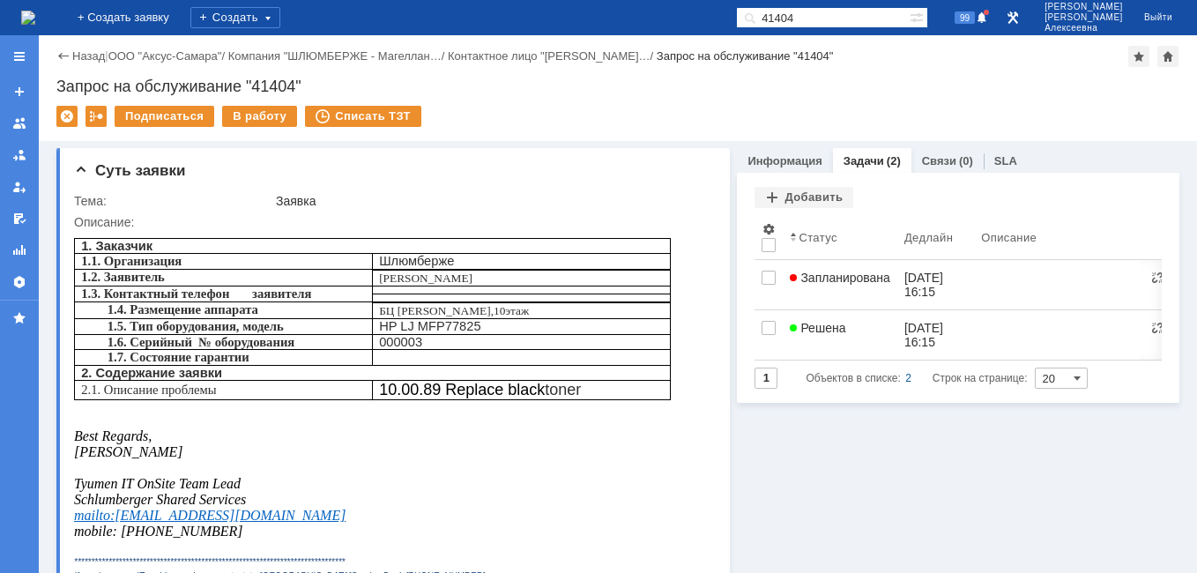
click at [847, 270] on link "Запланирована" at bounding box center [839, 284] width 115 height 49
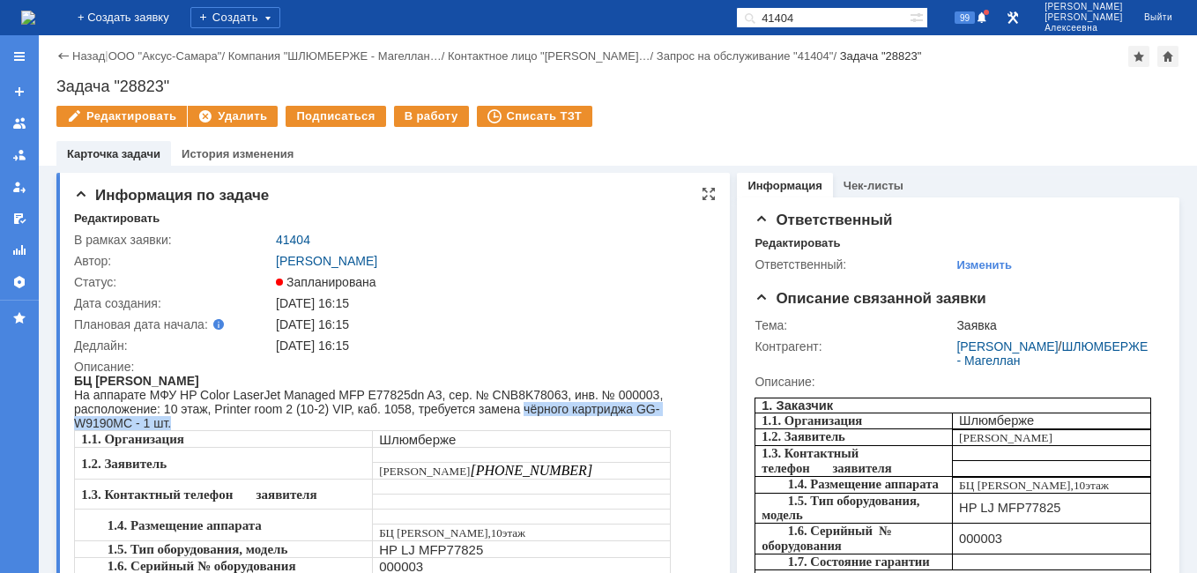
drag, startPoint x: 515, startPoint y: 411, endPoint x: 549, endPoint y: 421, distance: 35.1
click at [549, 421] on div "На аппарате МФУ HP Color LaserJet Managed MFP E77825dn A3, сер. № CNB8K78063, и…" at bounding box center [387, 409] width 627 height 42
click at [145, 212] on div "Редактировать" at bounding box center [116, 218] width 85 height 14
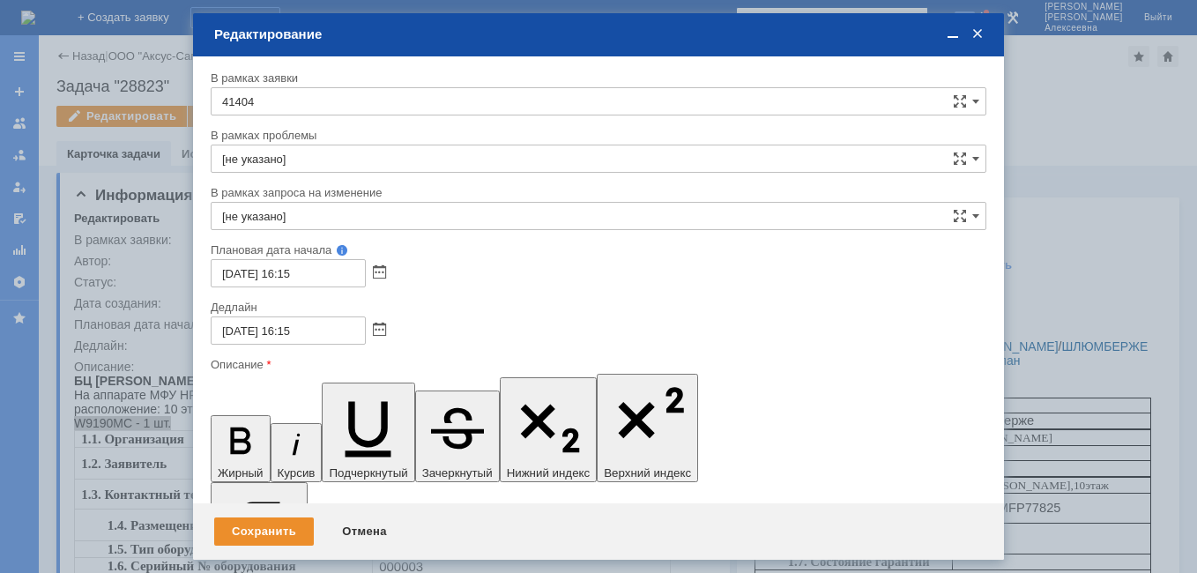
drag, startPoint x: 730, startPoint y: 5121, endPoint x: 541, endPoint y: 5124, distance: 188.6
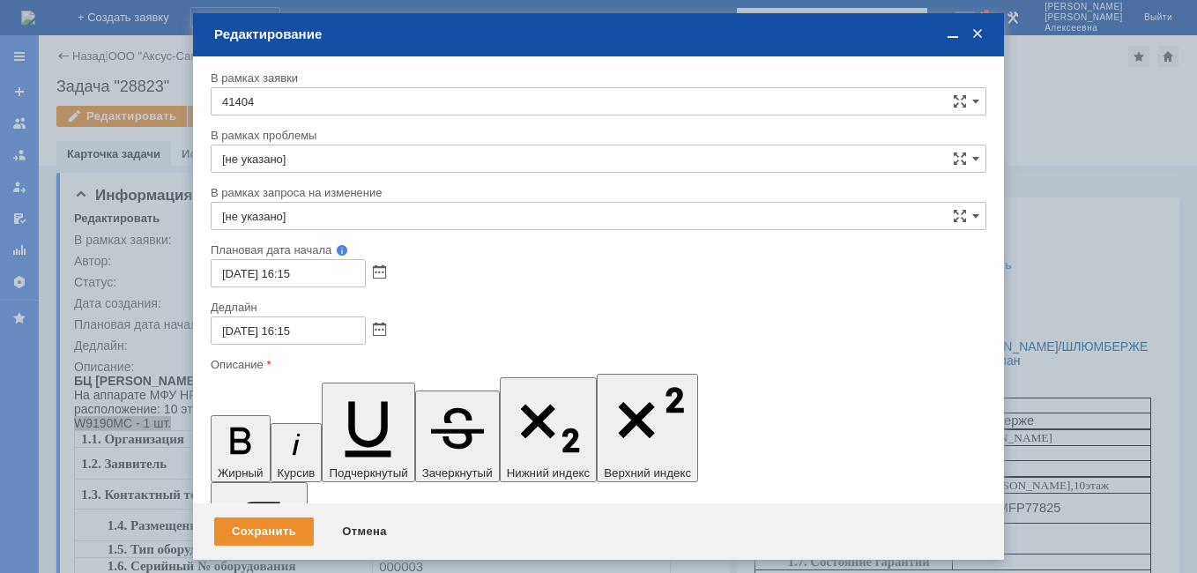
scroll to position [0, 8]
drag, startPoint x: 713, startPoint y: 5121, endPoint x: 935, endPoint y: 5123, distance: 222.1
drag, startPoint x: 714, startPoint y: 5123, endPoint x: 724, endPoint y: 5130, distance: 12.7
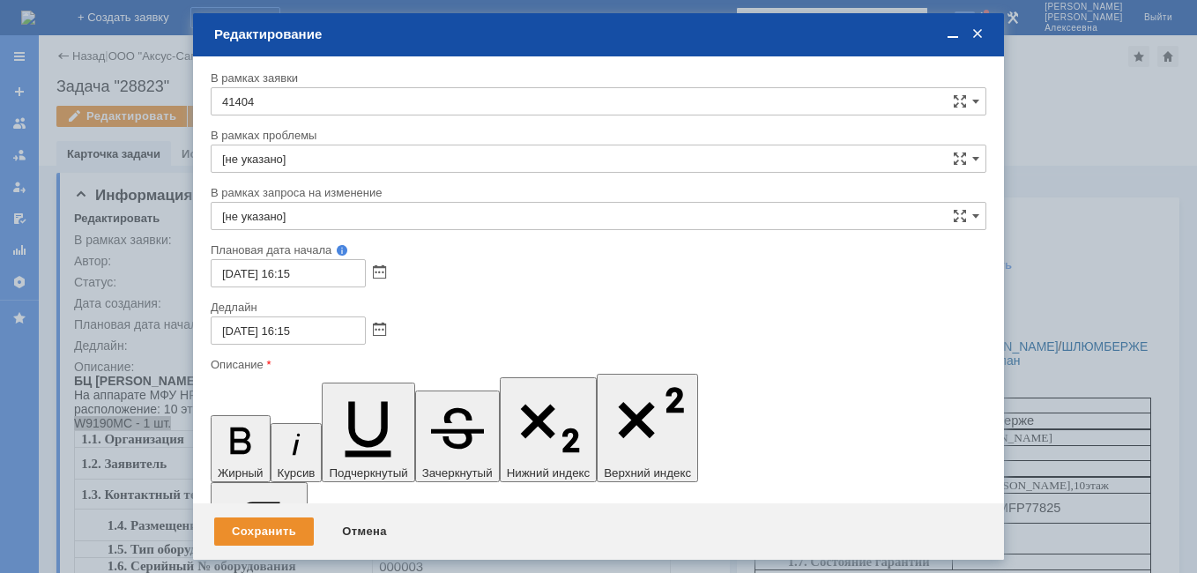
click at [953, 26] on span at bounding box center [953, 34] width 18 height 16
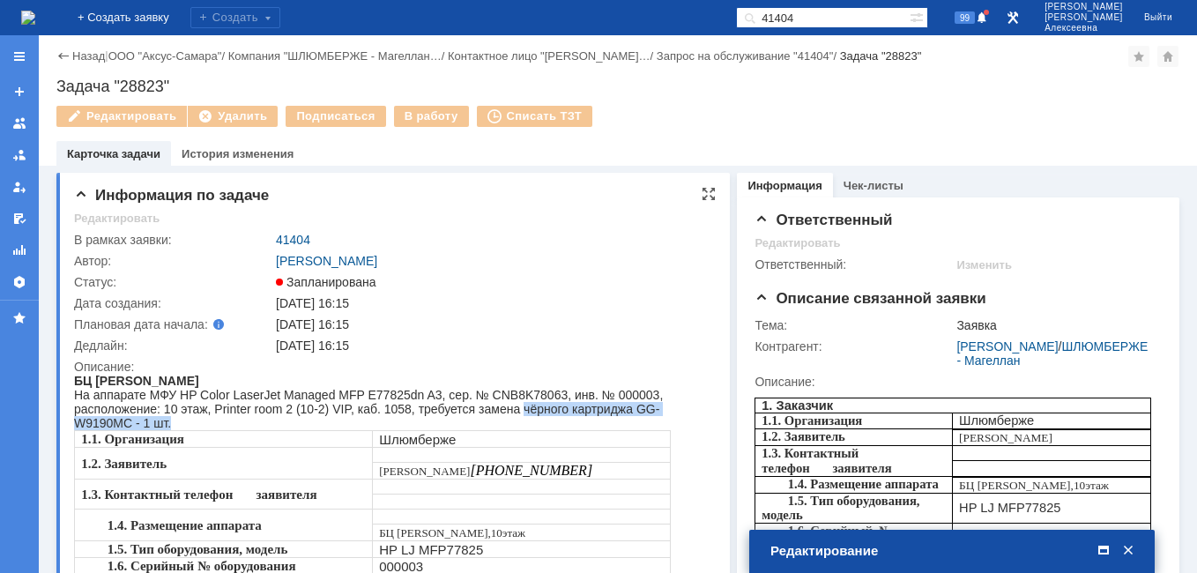
click at [190, 420] on div "На аппарате МФУ HP Color LaserJet Managed MFP E77825dn A3, сер. № CNB8K78063, и…" at bounding box center [387, 409] width 627 height 42
click at [184, 421] on div "На аппарате МФУ HP Color LaserJet Managed MFP E77825dn A3, сер. № CNB8K78063, и…" at bounding box center [387, 409] width 627 height 42
click at [179, 426] on div "На аппарате МФУ HP Color LaserJet Managed MFP E77825dn A3, сер. № CNB8K78063, и…" at bounding box center [387, 409] width 627 height 42
click at [1094, 548] on div at bounding box center [1111, 551] width 49 height 17
click at [1105, 549] on span at bounding box center [1103, 551] width 18 height 16
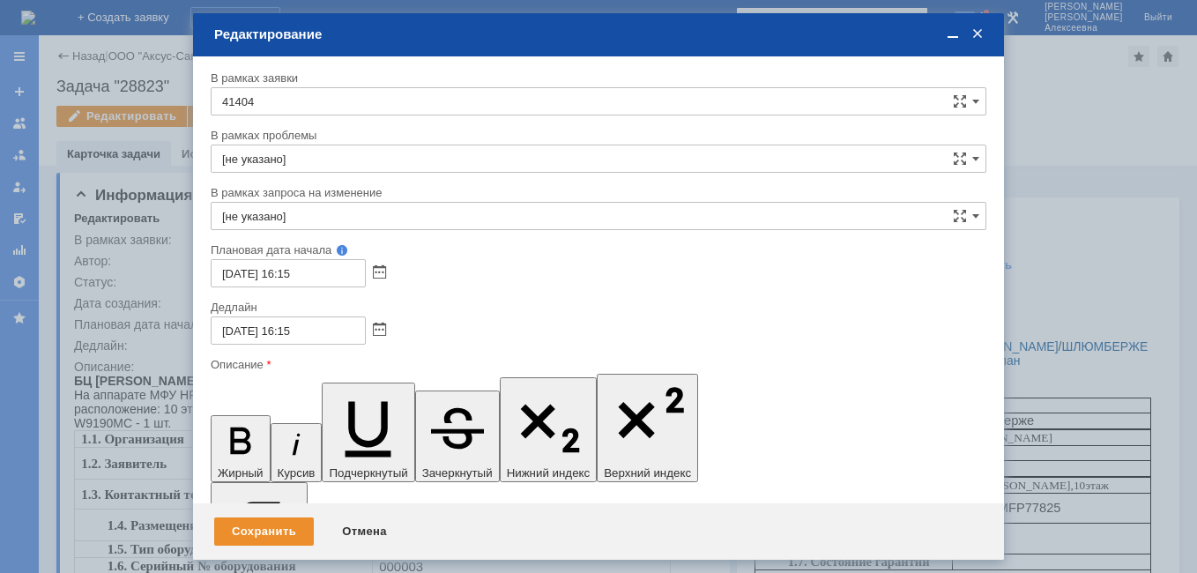
drag, startPoint x: 640, startPoint y: 5133, endPoint x: 654, endPoint y: 5145, distance: 18.7
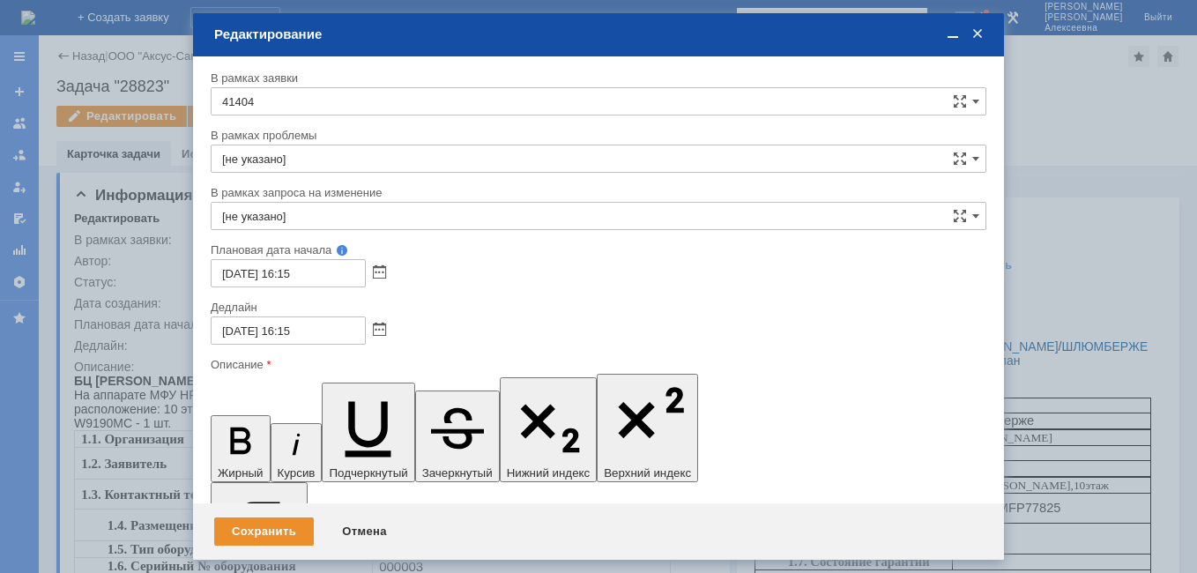
scroll to position [0, 4]
click at [248, 533] on div "Сохранить" at bounding box center [264, 531] width 100 height 28
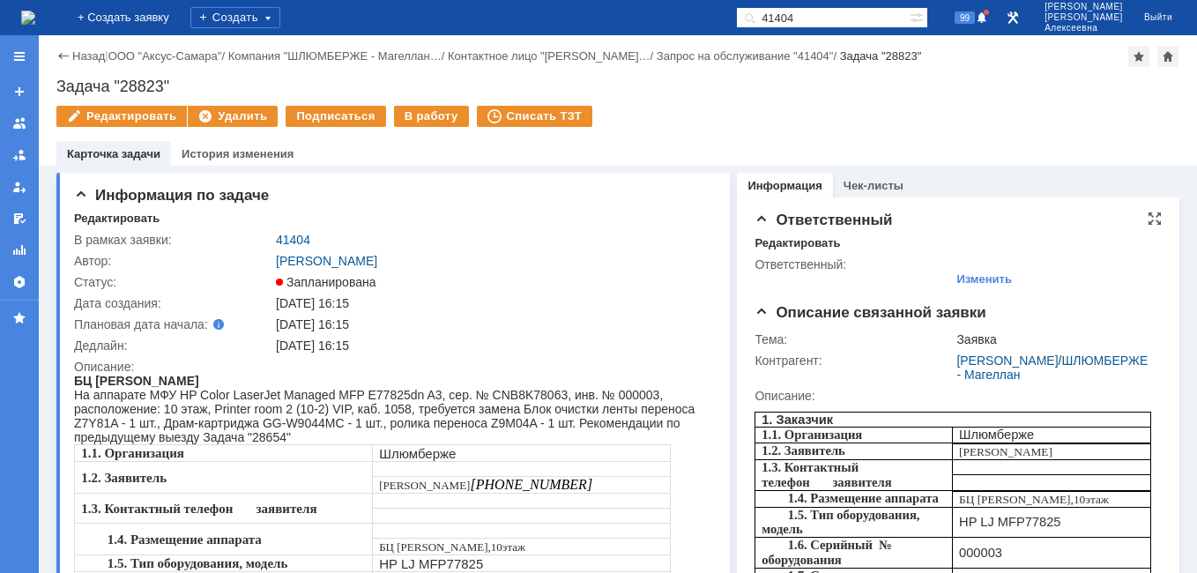
scroll to position [0, 0]
click at [775, 241] on div "Редактировать" at bounding box center [796, 243] width 85 height 14
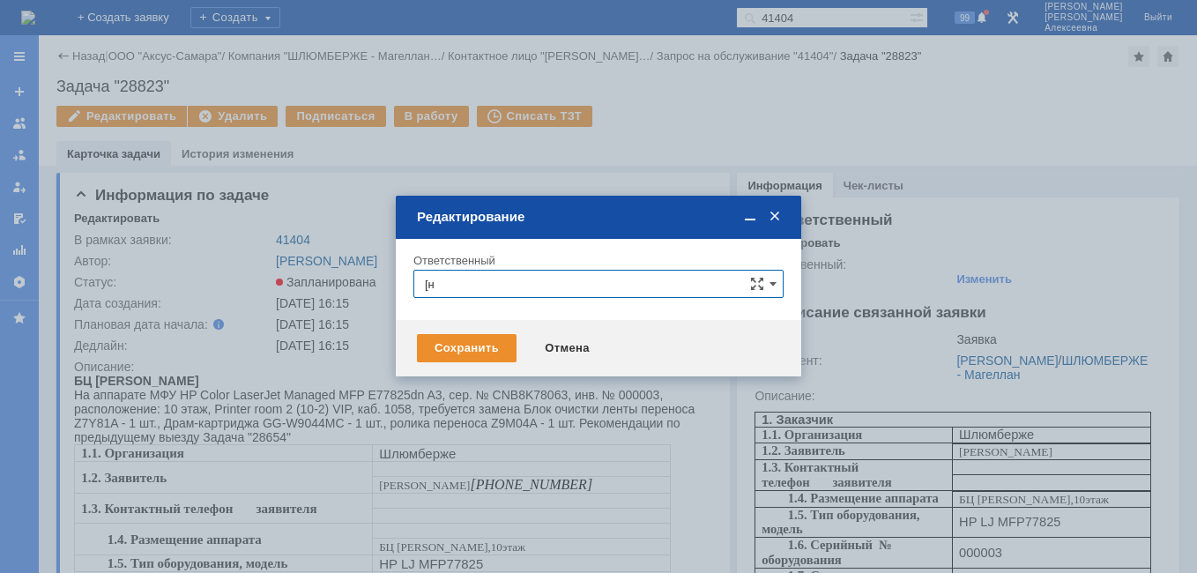
type input "["
click at [552, 406] on span "[PERSON_NAME]" at bounding box center [598, 412] width 347 height 14
type input "[PERSON_NAME]"
click at [470, 349] on div "Сохранить" at bounding box center [467, 348] width 100 height 28
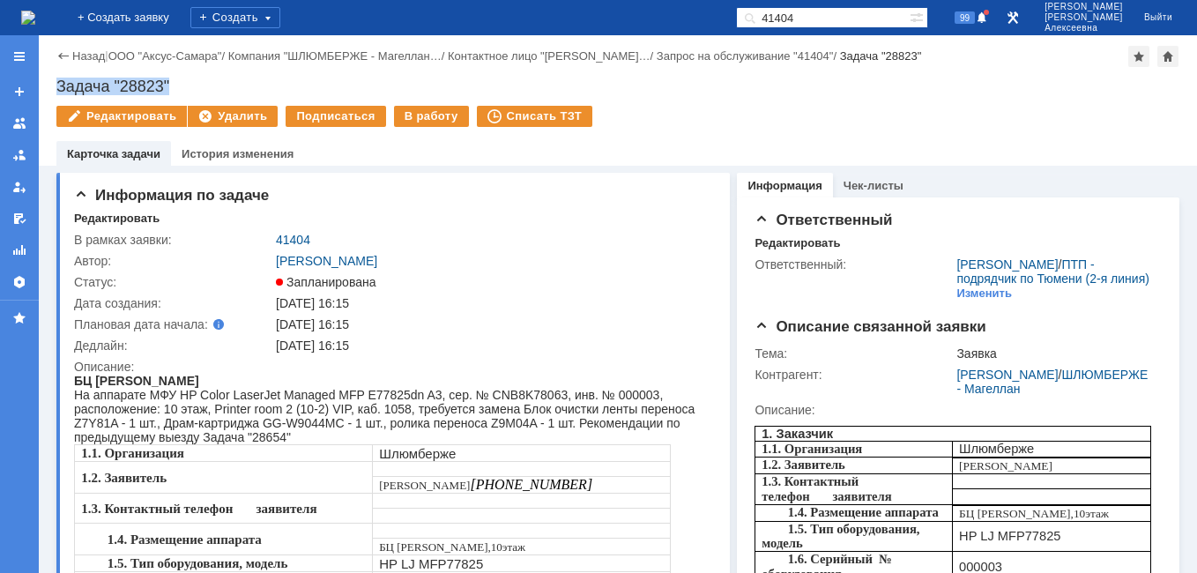
drag, startPoint x: 185, startPoint y: 82, endPoint x: 51, endPoint y: 85, distance: 134.0
click at [51, 85] on div "Назад | ООО "Аксус-Самара" / Компания "ШЛЮМБЕРЖЕ - Магеллан… / Контактное лицо …" at bounding box center [618, 100] width 1158 height 130
copy div "Задача "28823""
